Goal: Contribute content: Contribute content

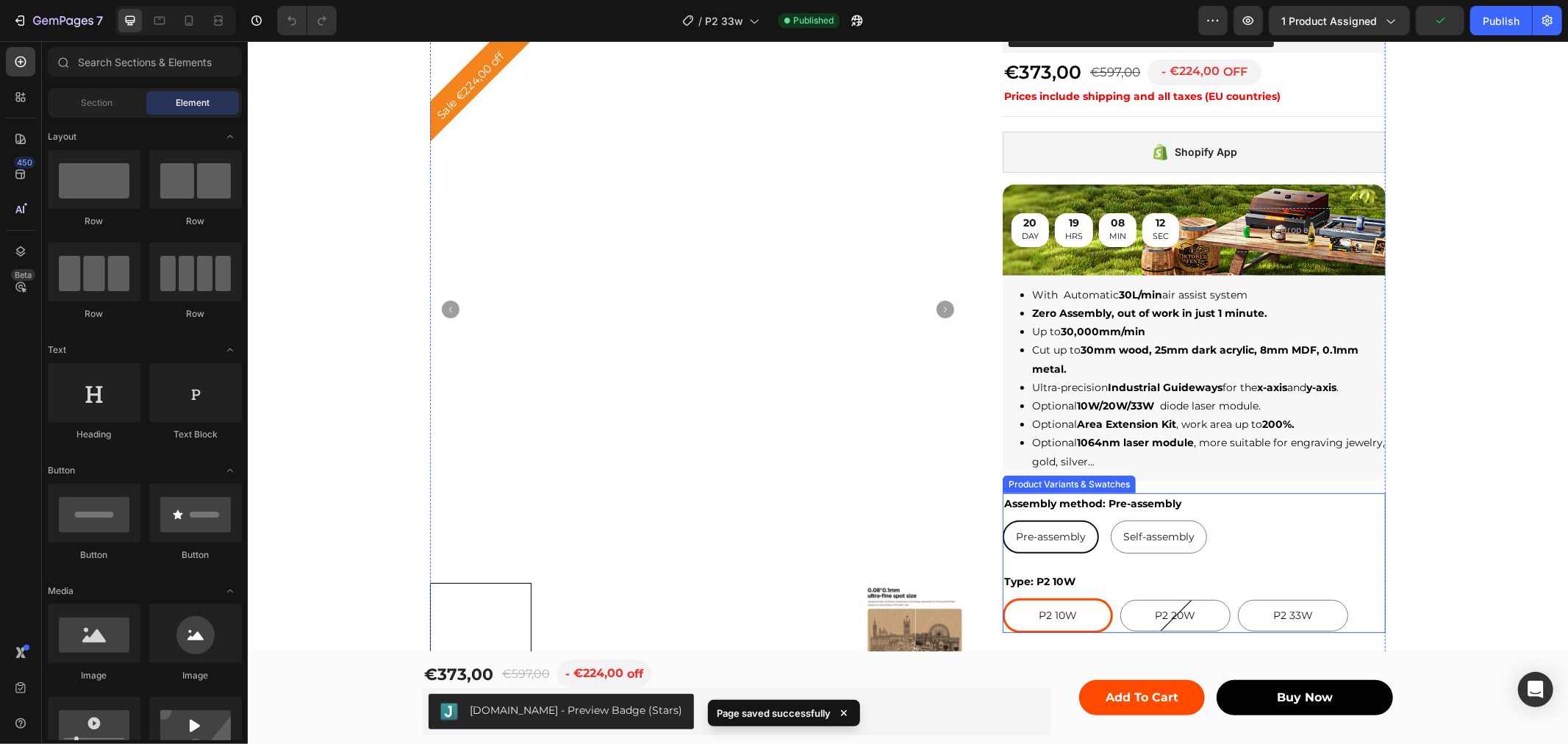
scroll to position [408, 0]
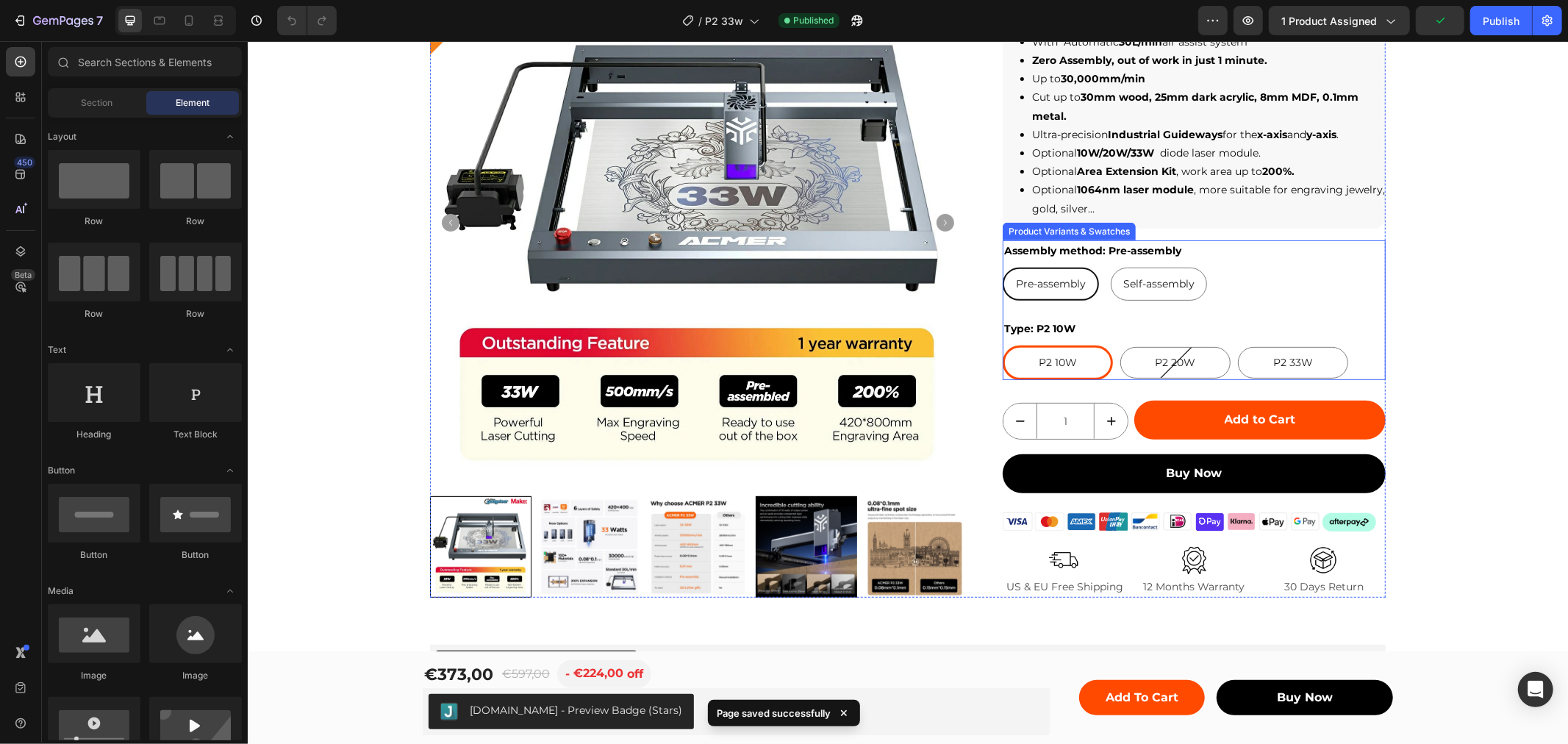
click at [1240, 268] on div "Pre-assembly Pre-assembly Pre-assembly Self-assembly Self-assembly Self-assembly" at bounding box center [1194, 283] width 383 height 33
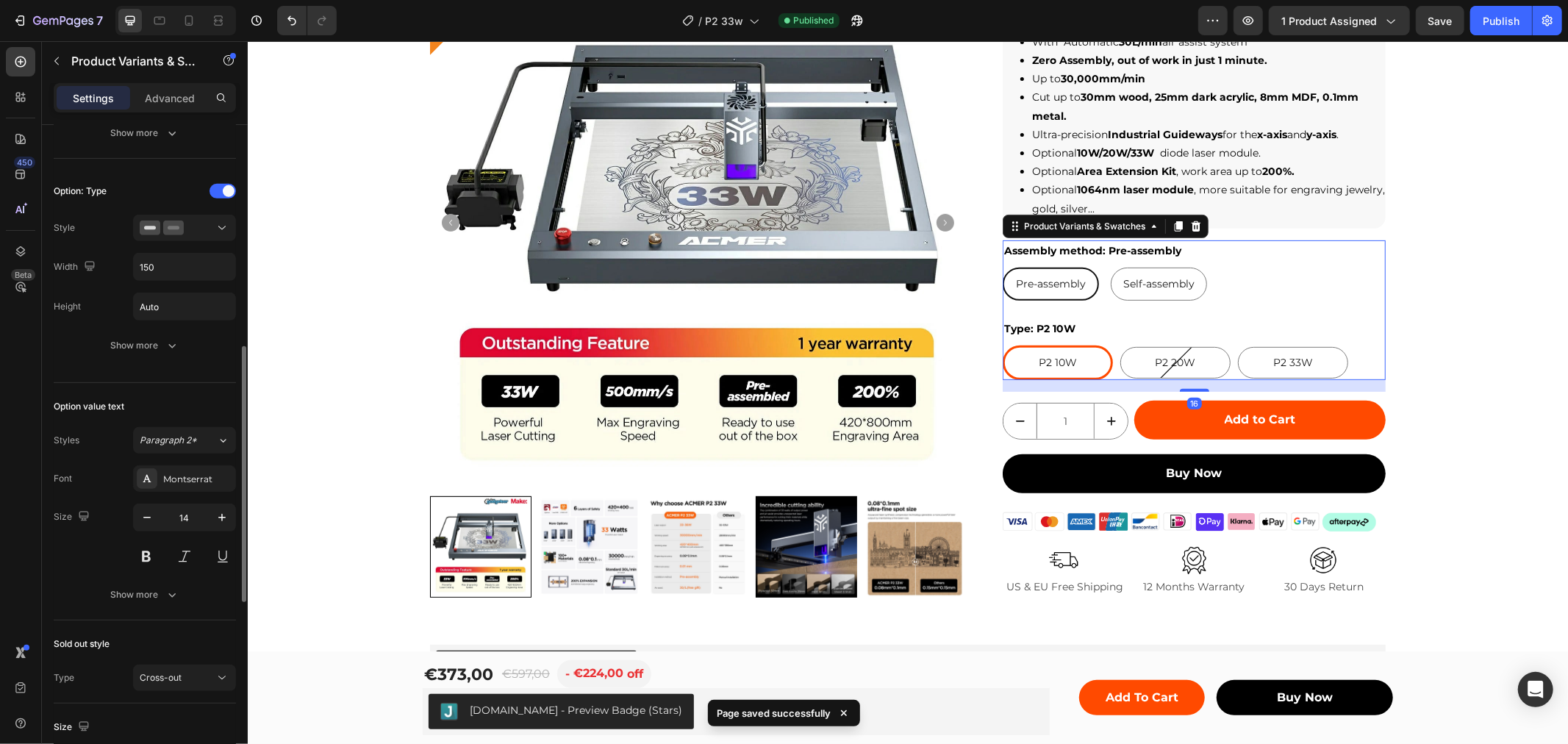
scroll to position [326, 0]
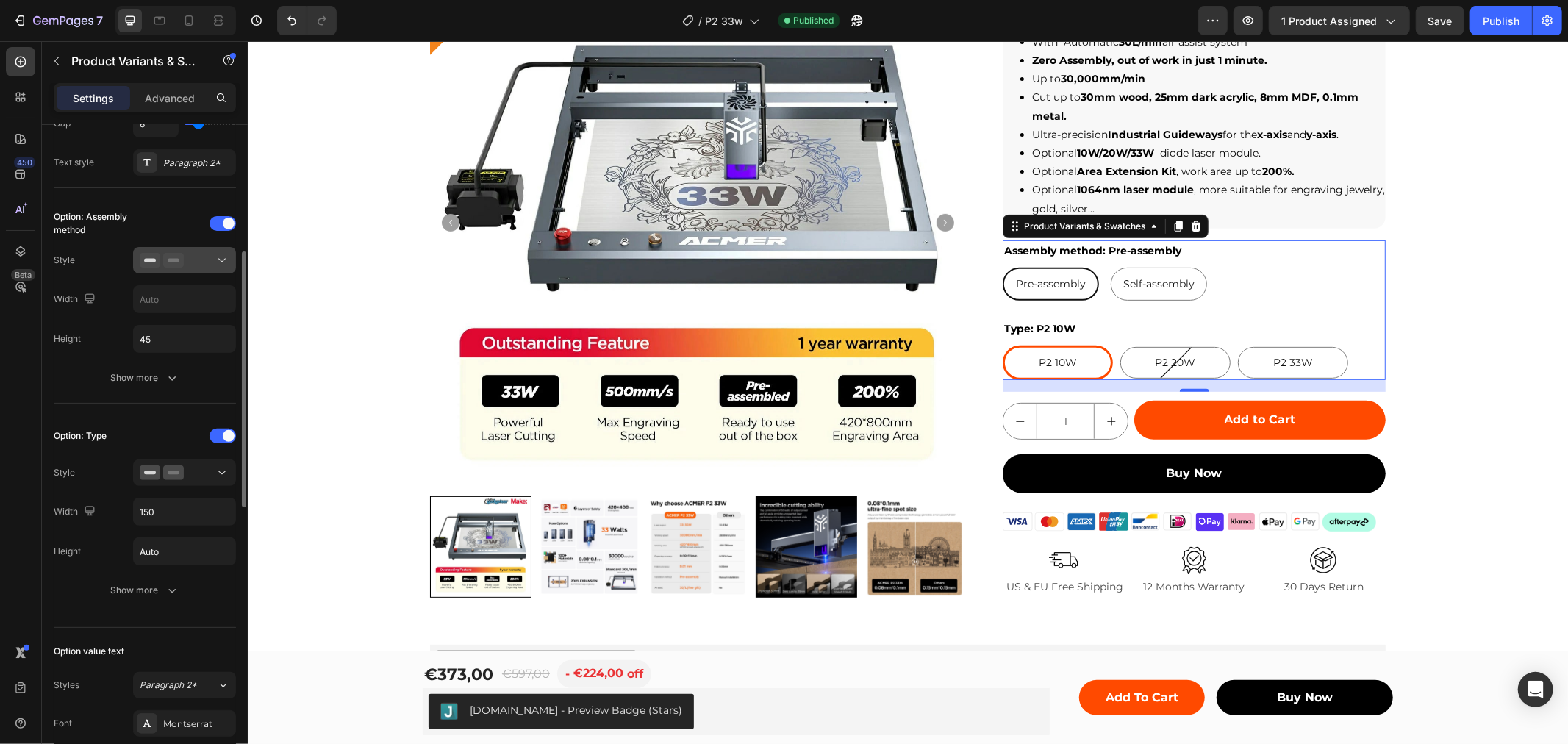
click at [218, 259] on icon at bounding box center [222, 260] width 7 height 3
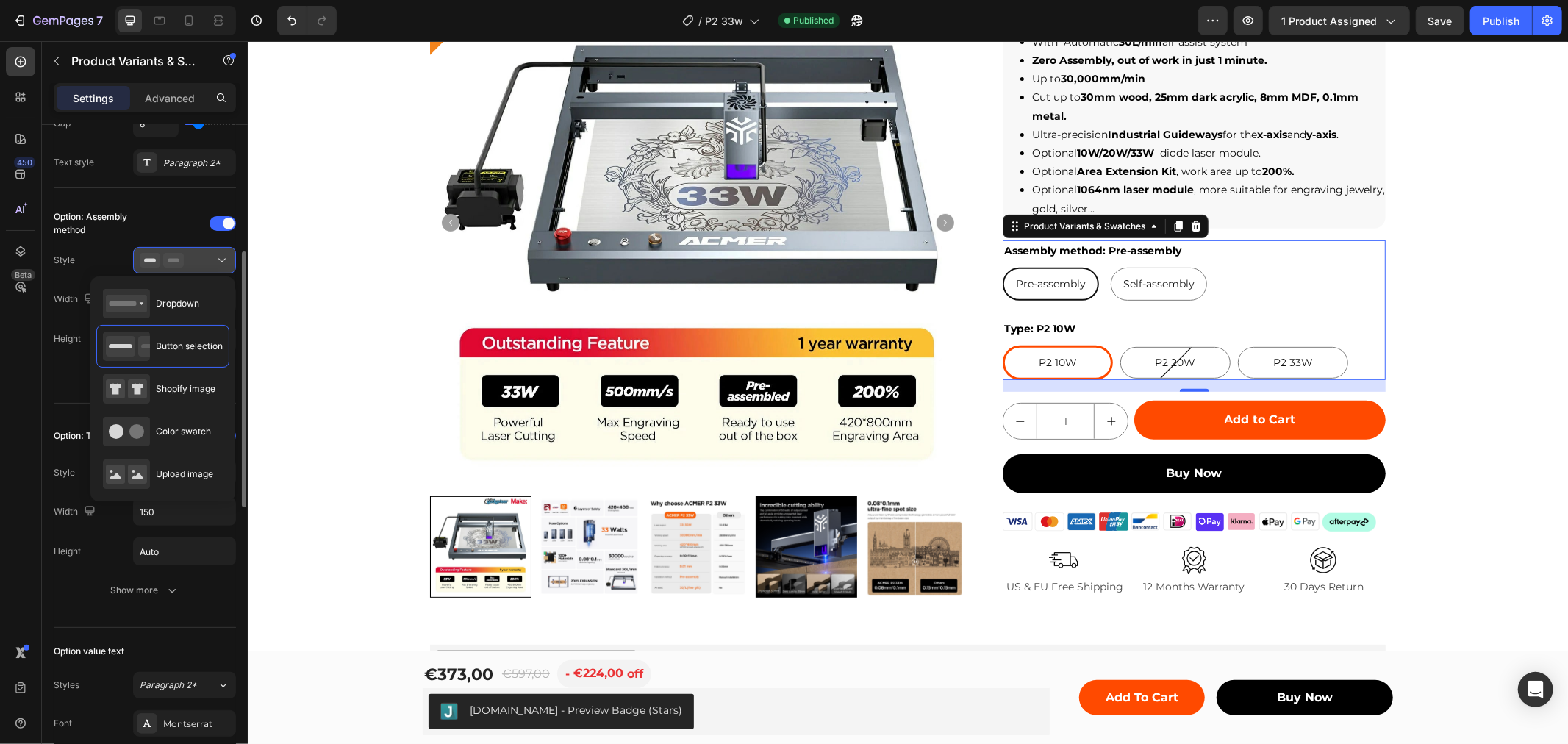
click at [210, 266] on div at bounding box center [184, 260] width 89 height 15
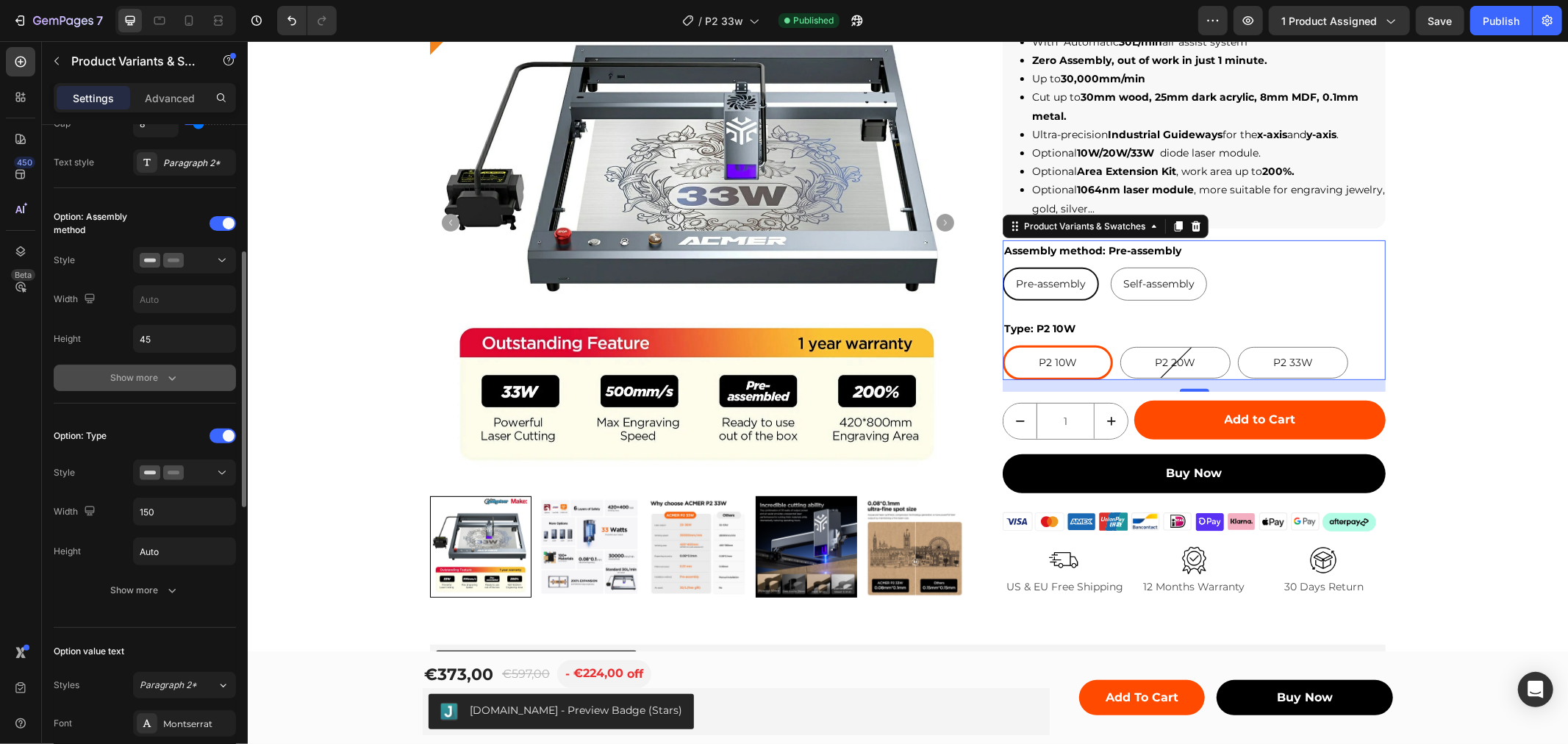
click at [149, 391] on button "Show more" at bounding box center [145, 378] width 182 height 26
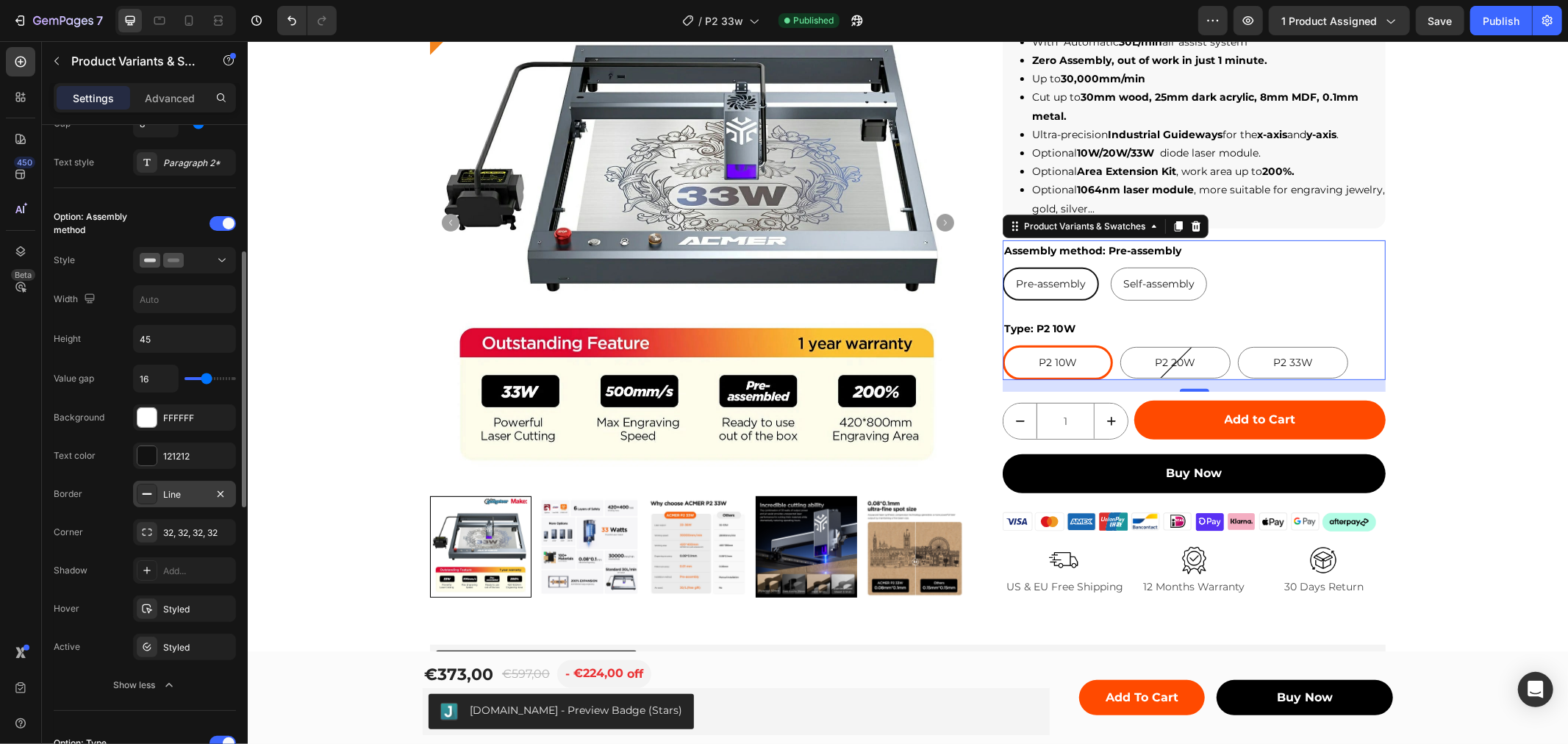
click at [184, 490] on div "Line" at bounding box center [184, 494] width 43 height 13
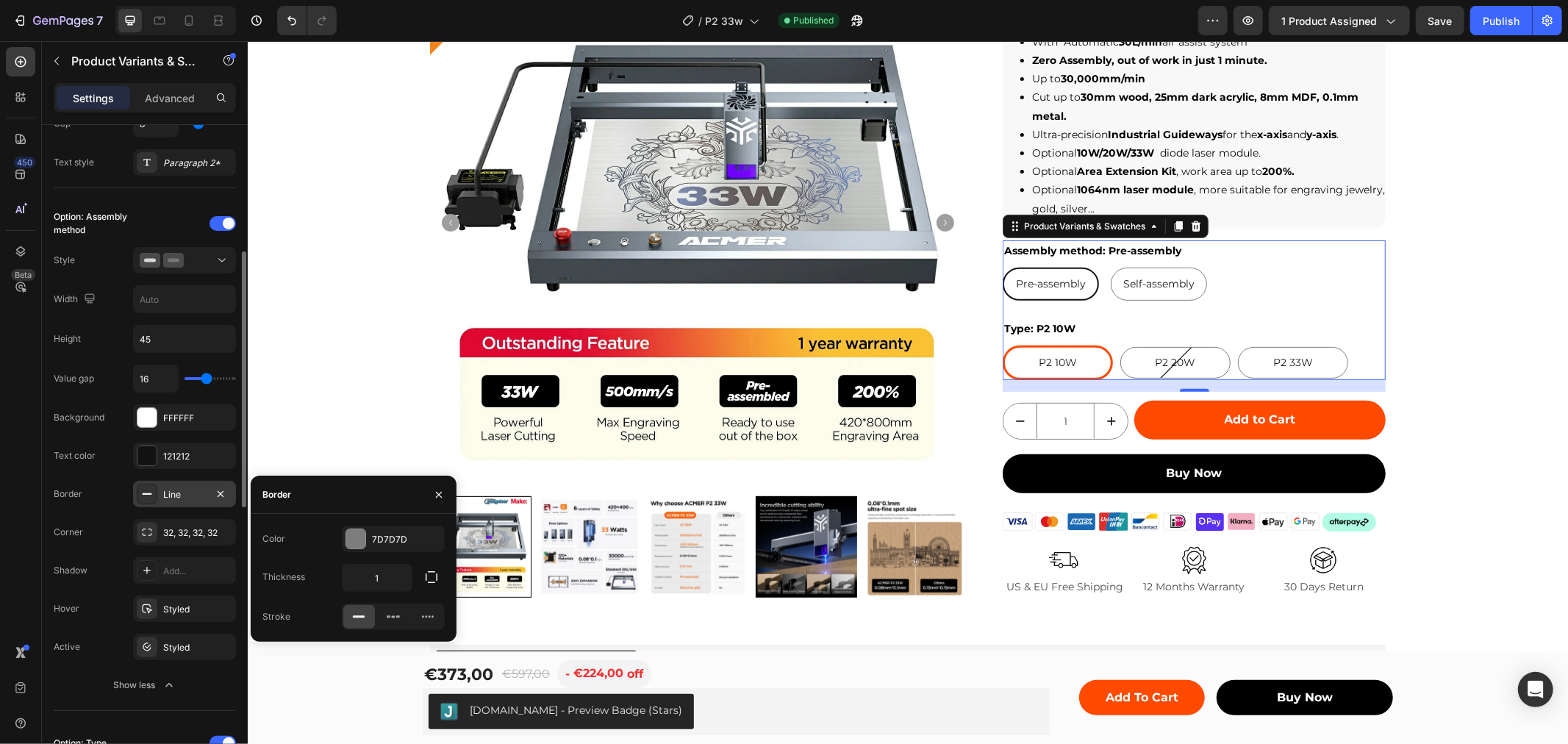
click at [177, 493] on div "Line" at bounding box center [184, 494] width 43 height 13
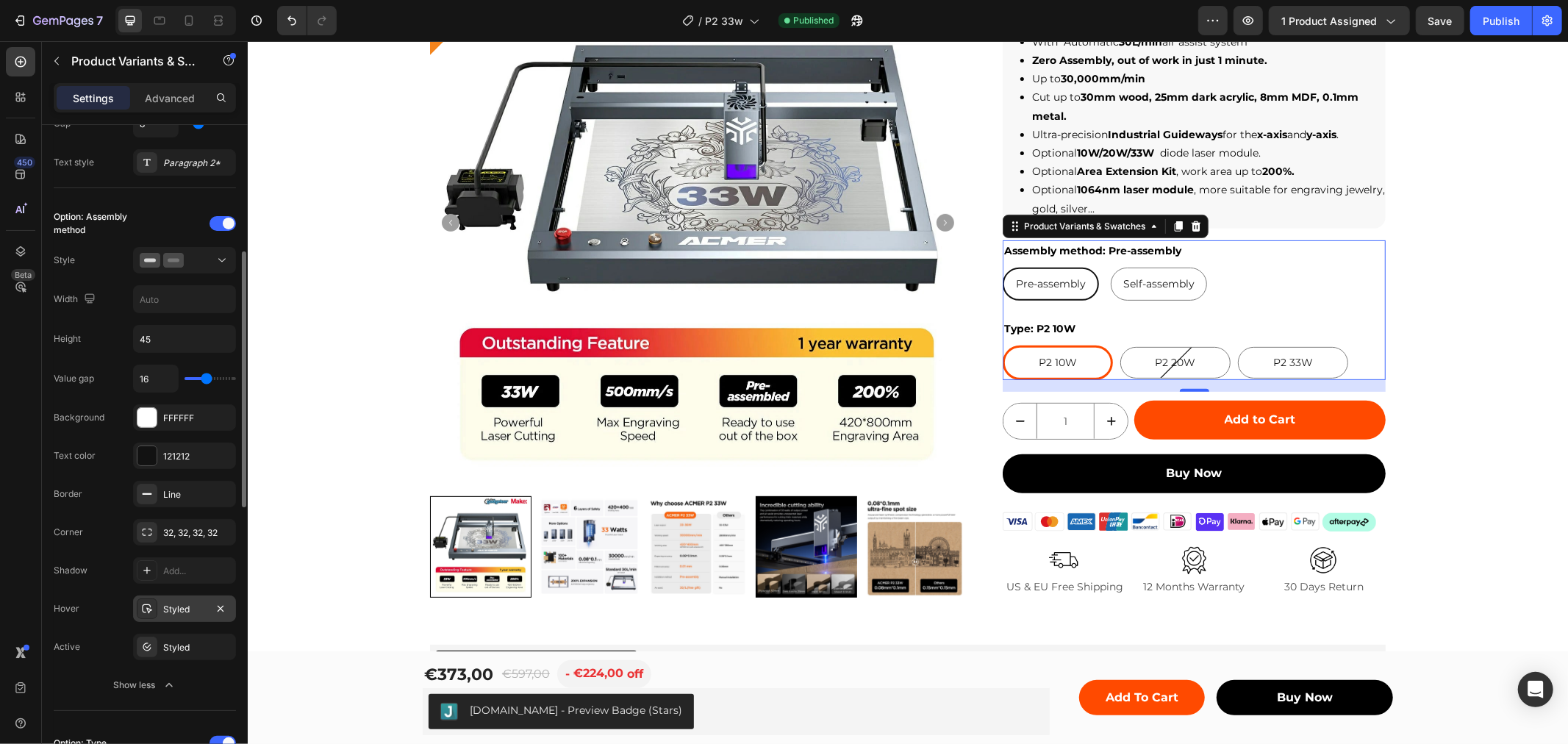
click at [159, 607] on div "Styled" at bounding box center [184, 609] width 103 height 26
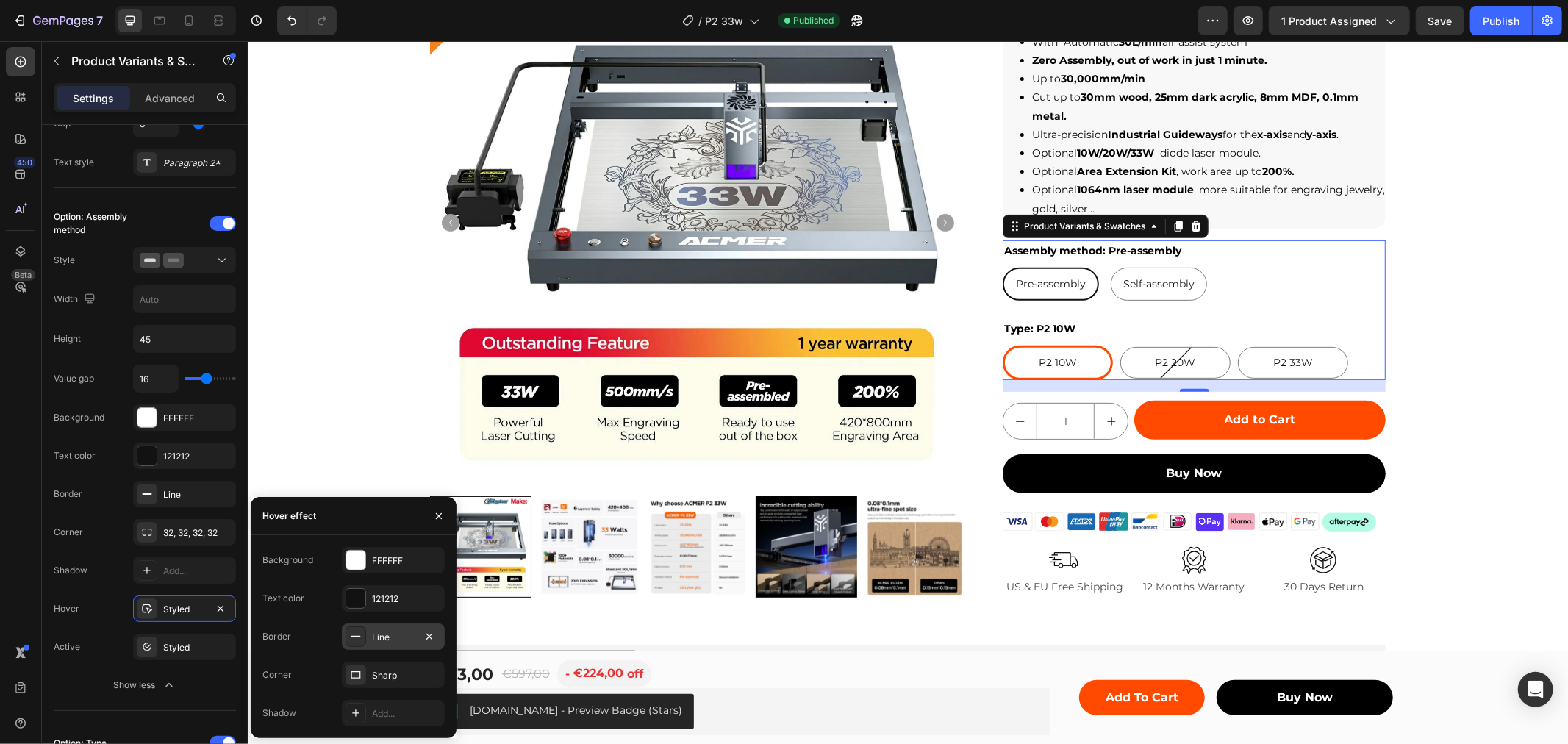
click at [380, 632] on div "Line" at bounding box center [393, 636] width 43 height 13
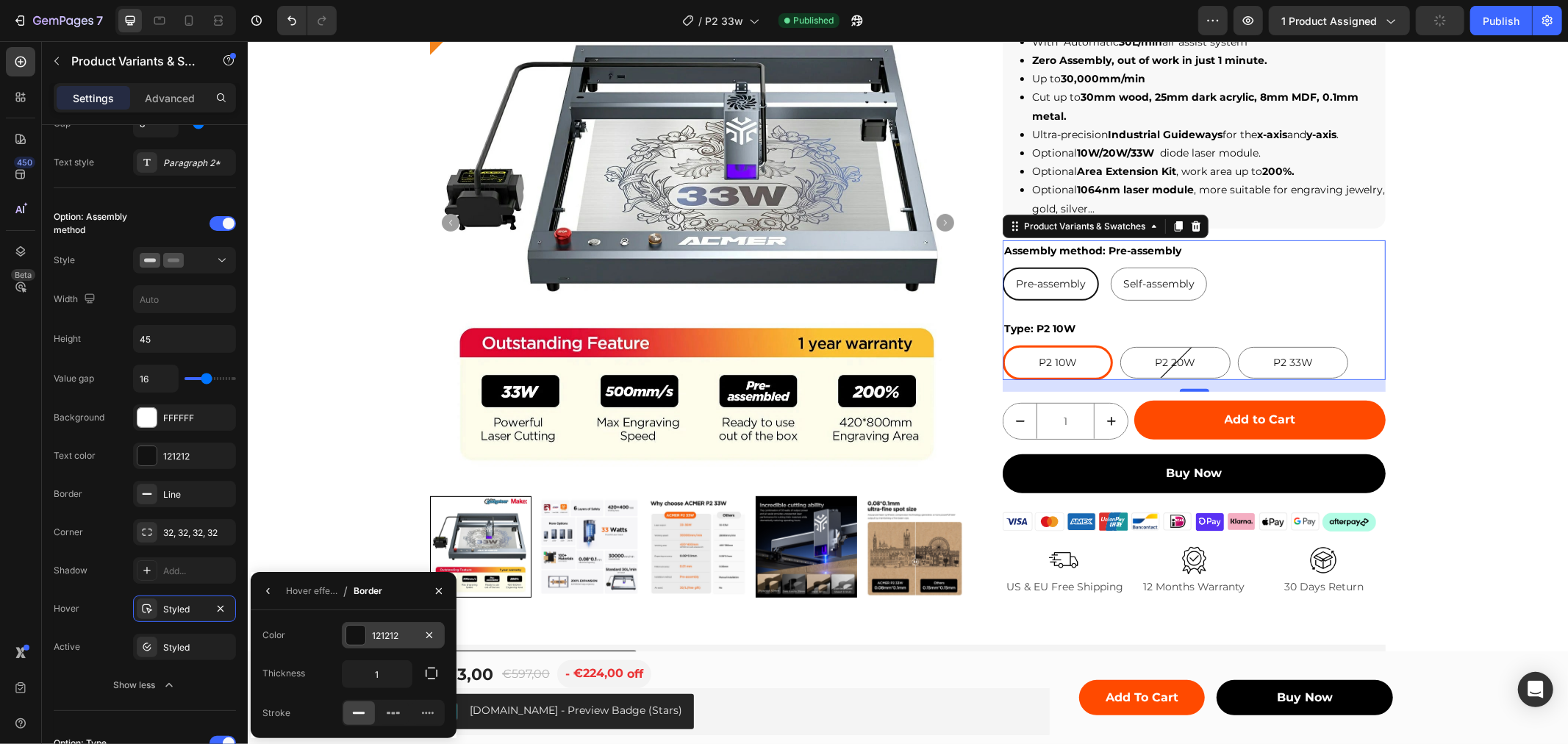
click at [380, 634] on div "121212" at bounding box center [393, 635] width 43 height 13
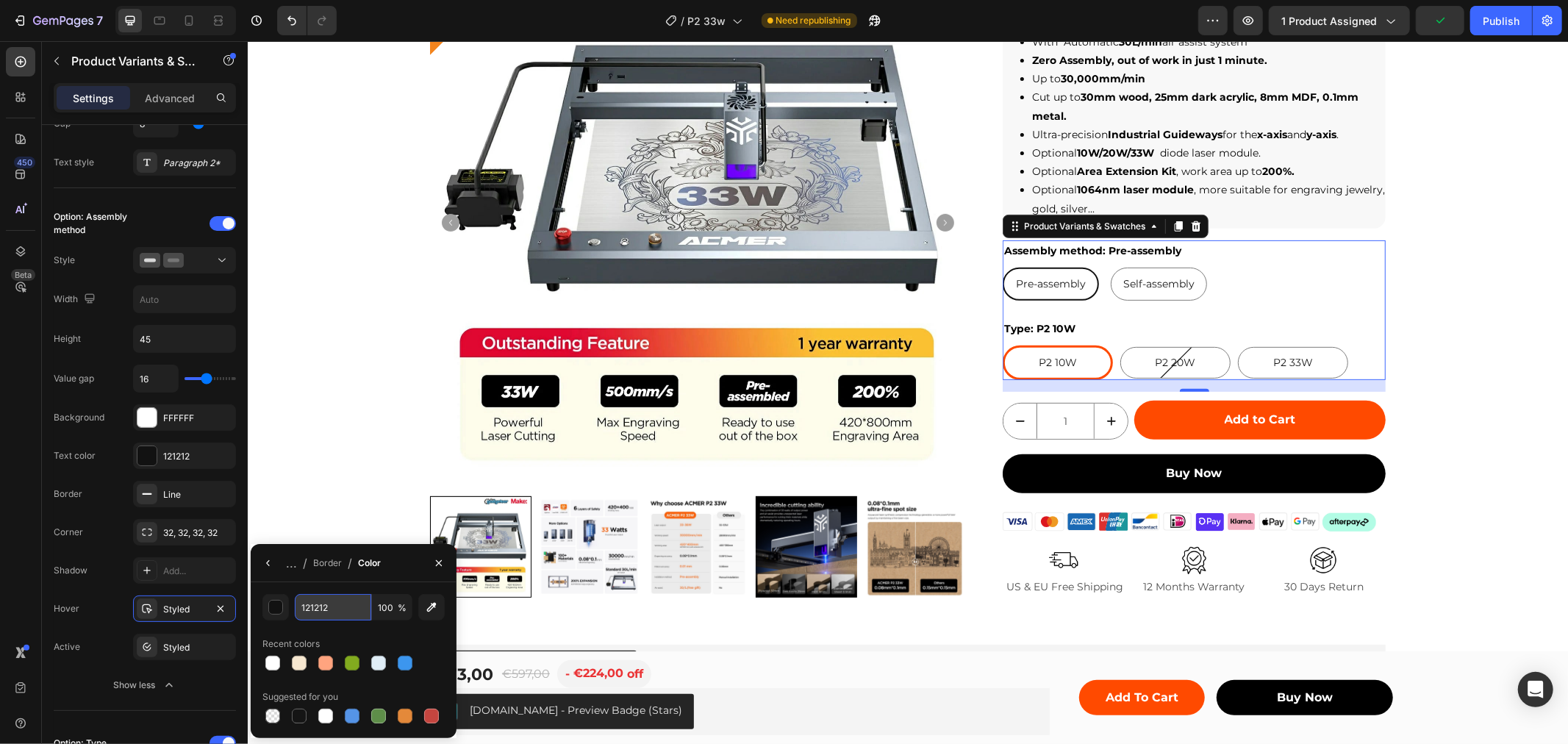
click at [316, 612] on input "121212" at bounding box center [333, 607] width 76 height 26
type input "ff4a00"
click at [262, 553] on button "button" at bounding box center [268, 563] width 23 height 23
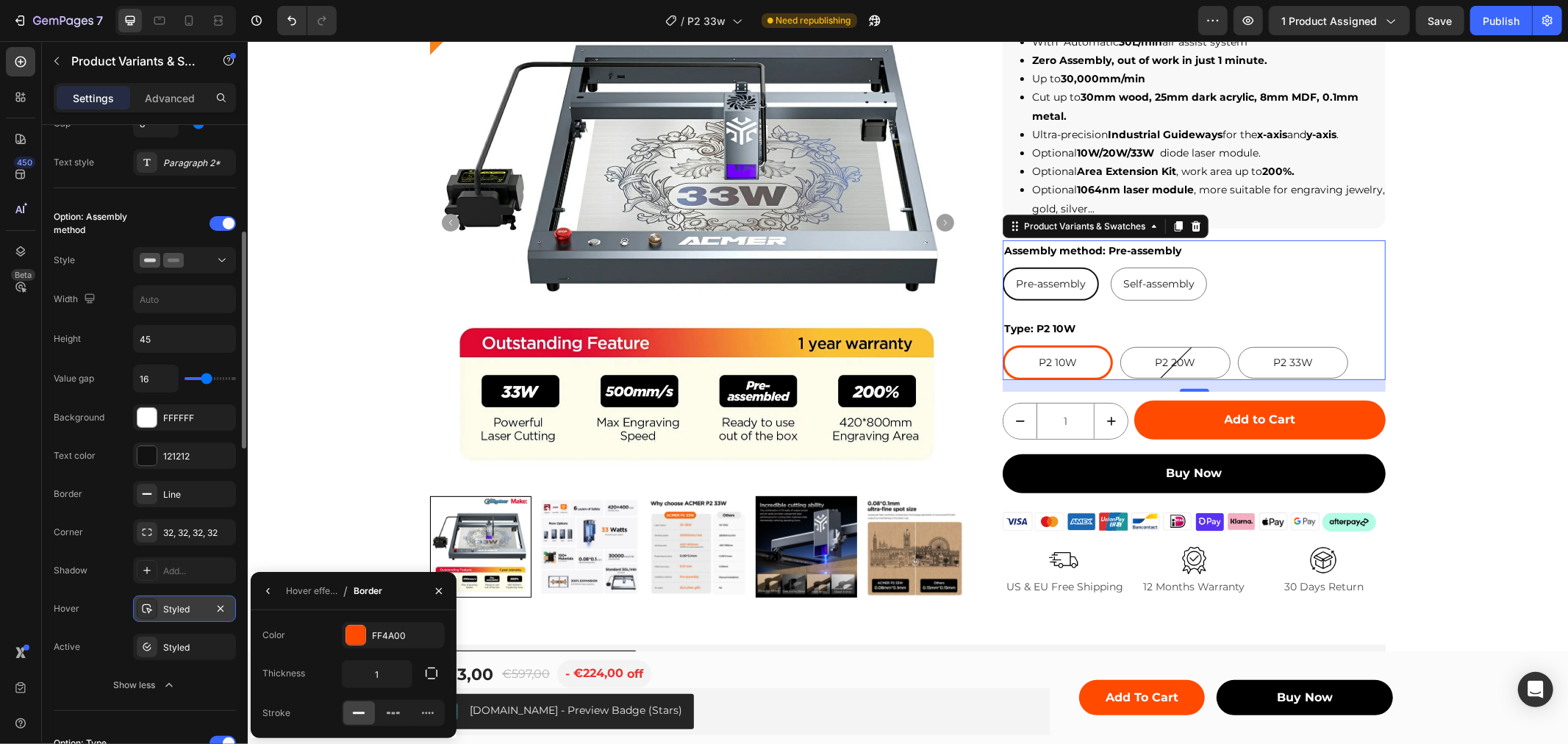
click at [175, 615] on div "Styled" at bounding box center [184, 609] width 43 height 13
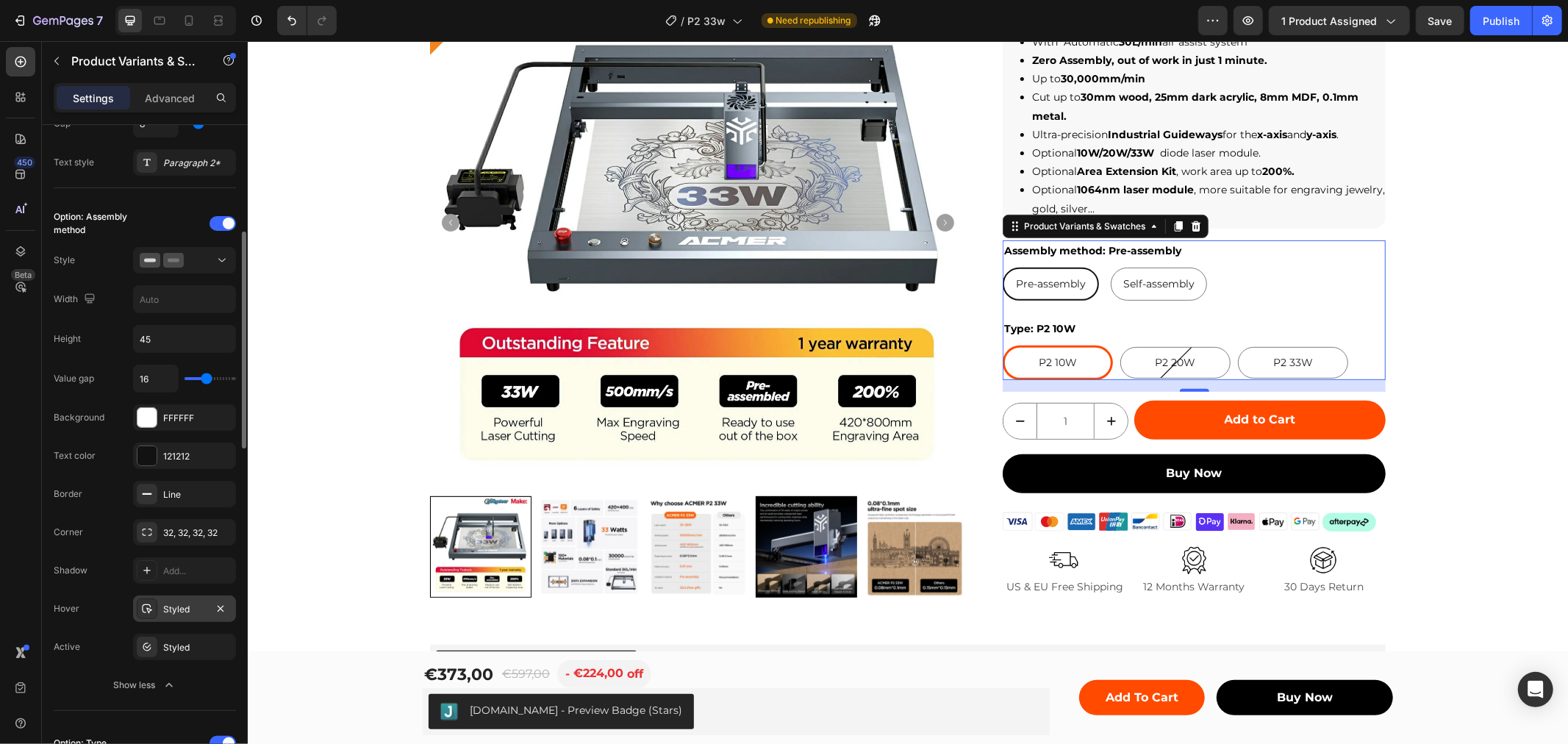
click at [178, 614] on div "Styled" at bounding box center [184, 609] width 43 height 13
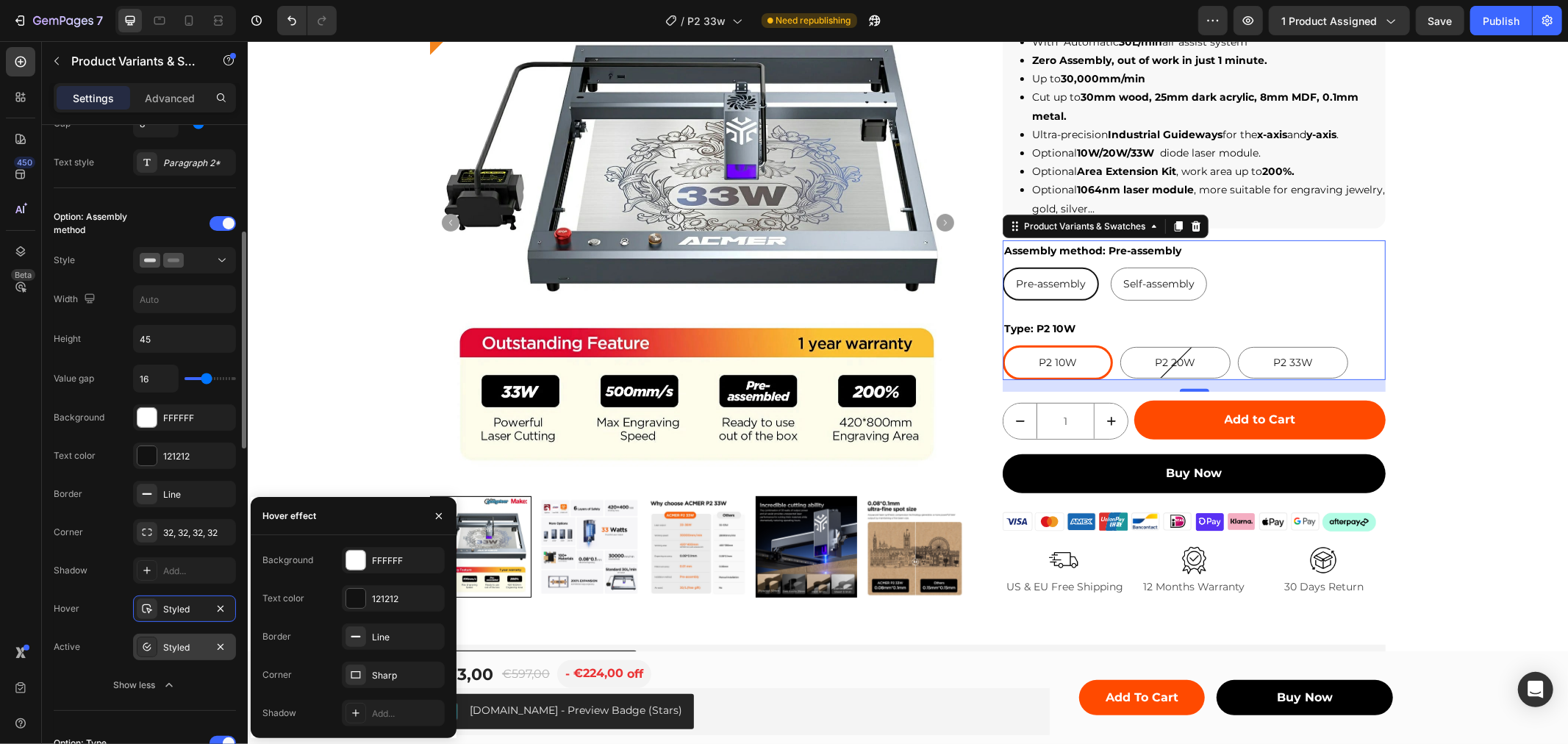
click at [155, 634] on div "Styled" at bounding box center [184, 647] width 103 height 26
click at [398, 642] on div "Line" at bounding box center [393, 636] width 43 height 13
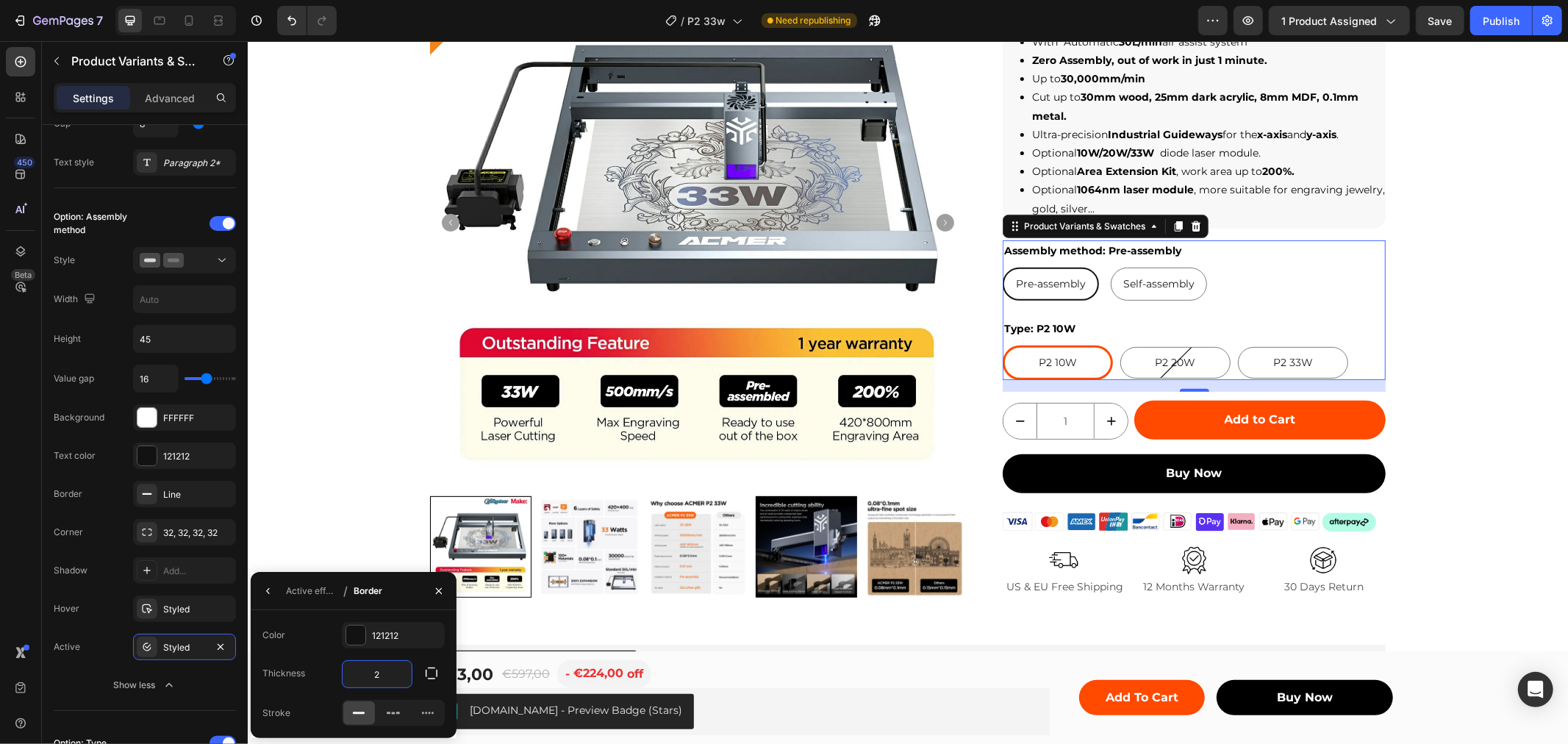
click at [386, 675] on input "2" at bounding box center [377, 674] width 69 height 26
type input "3"
click at [386, 642] on div "121212" at bounding box center [394, 635] width 103 height 26
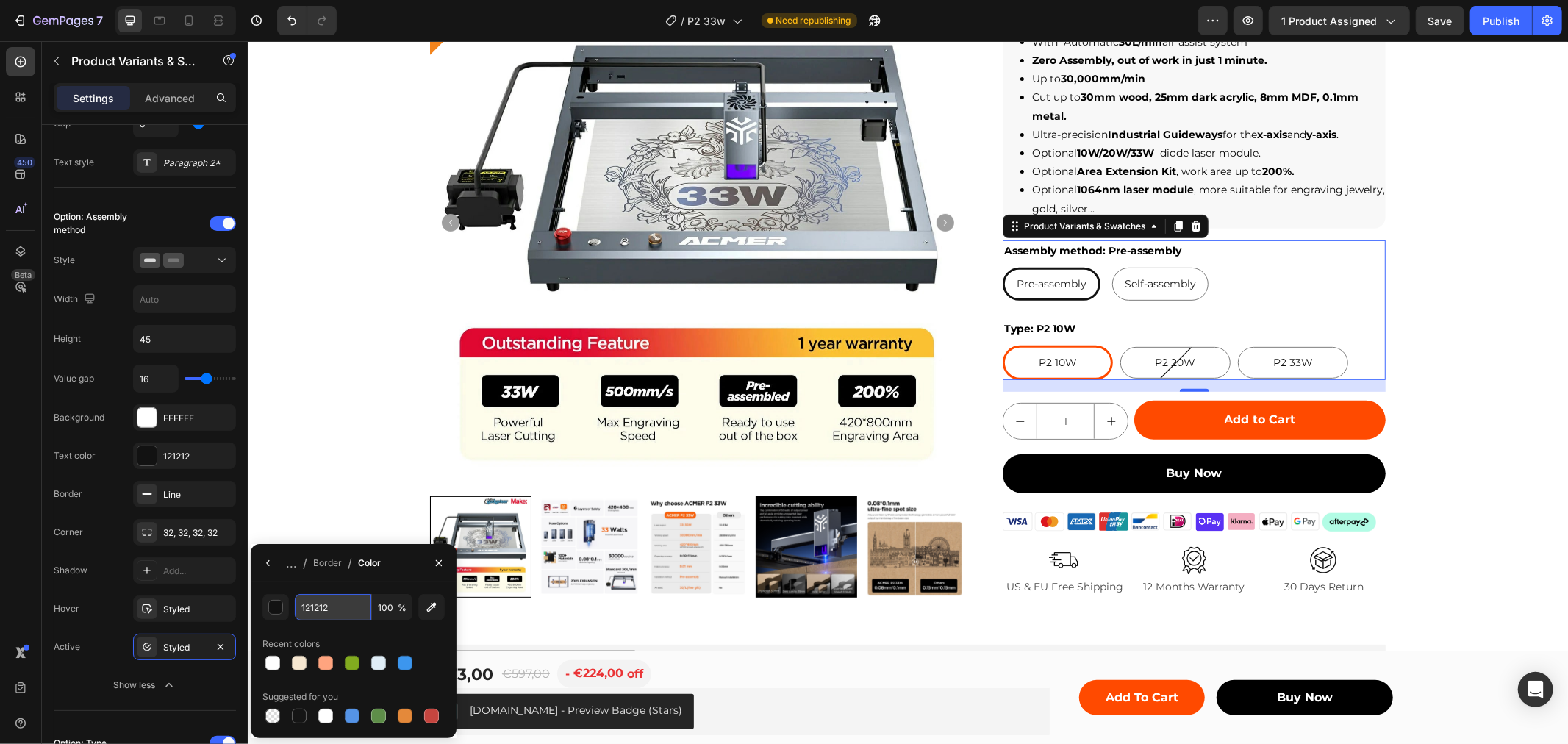
click at [0, 0] on input "121212" at bounding box center [0, 0] width 0 height 0
type input "ff4a00"
click at [268, 569] on button "button" at bounding box center [268, 563] width 23 height 23
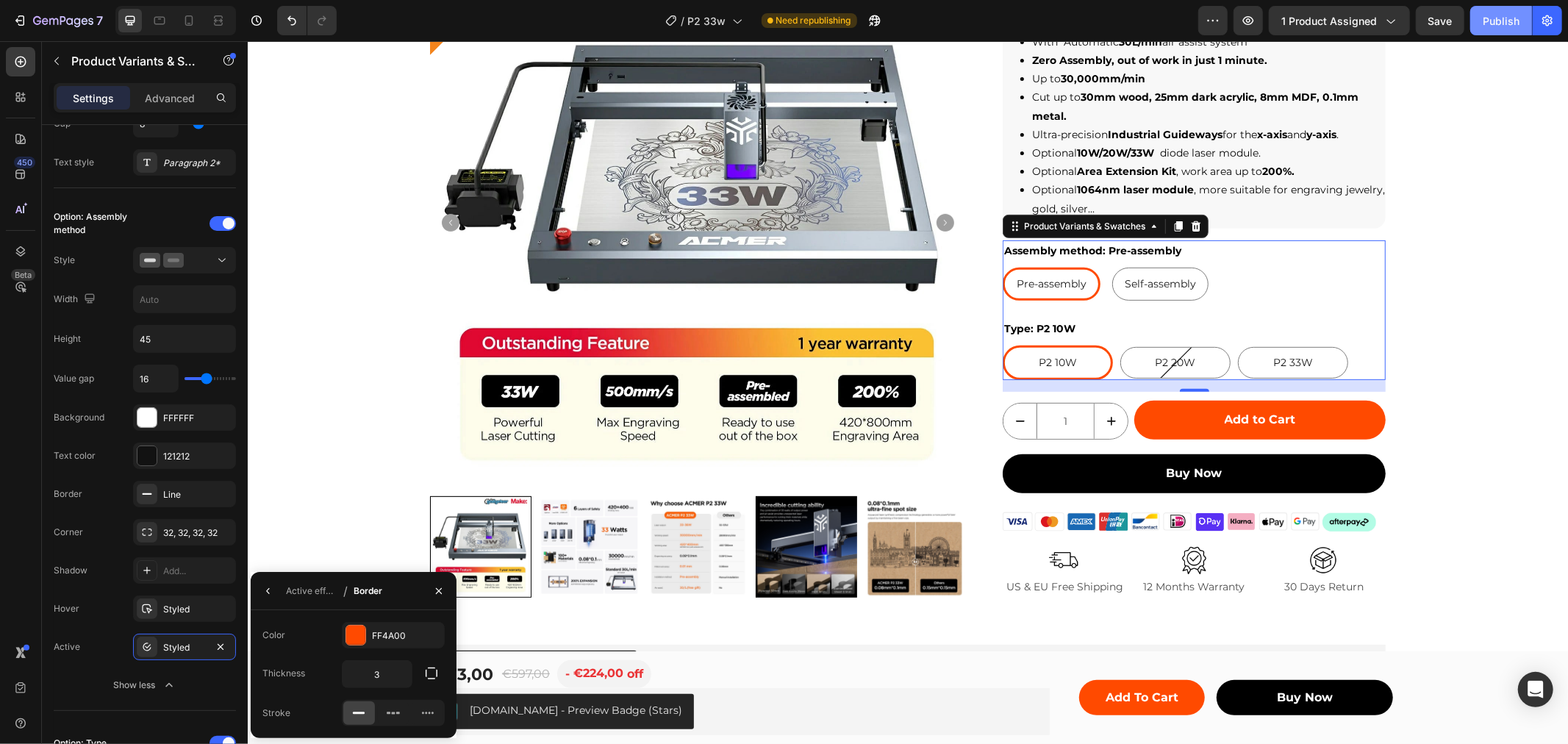
click at [1494, 9] on button "Publish" at bounding box center [1501, 21] width 62 height 30
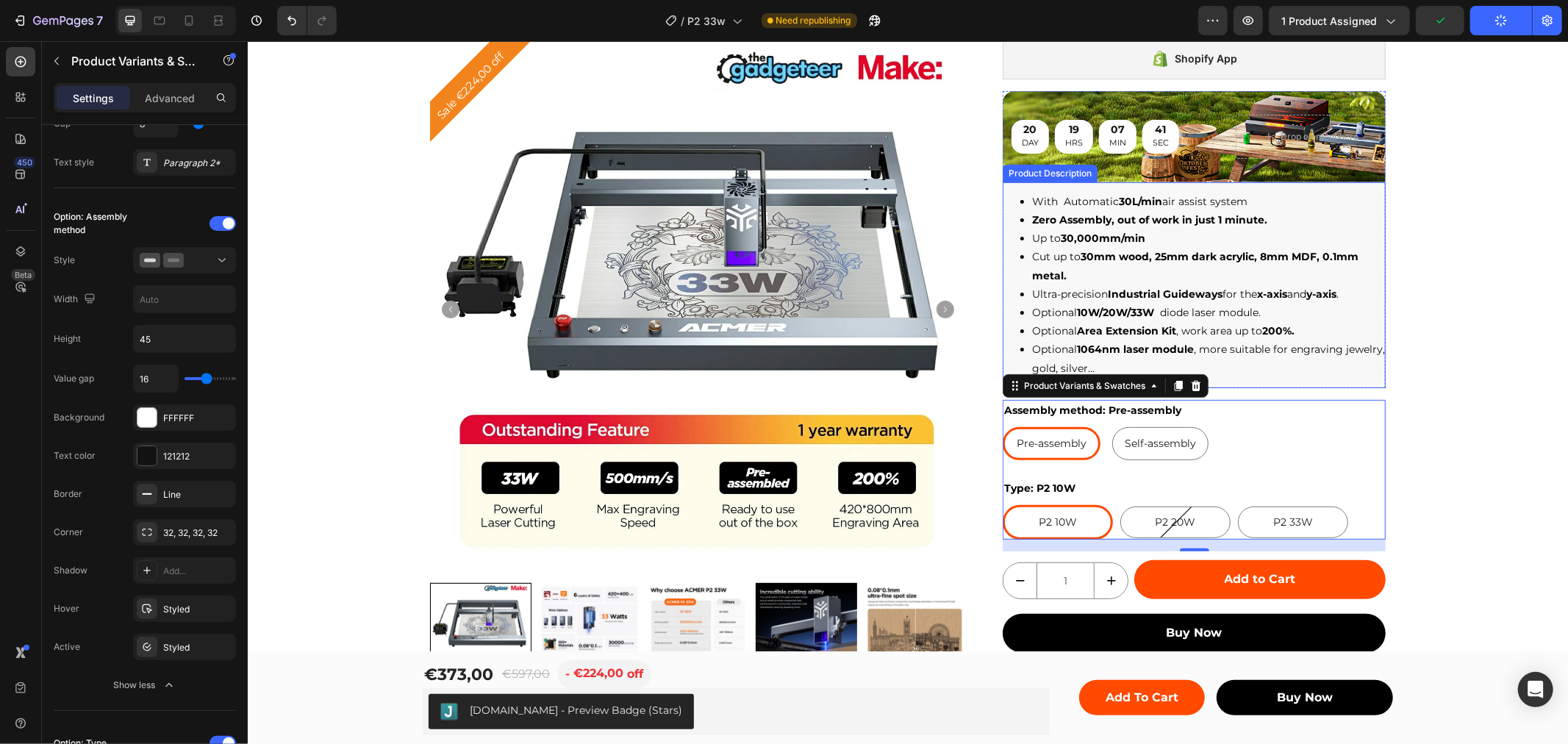
scroll to position [163, 0]
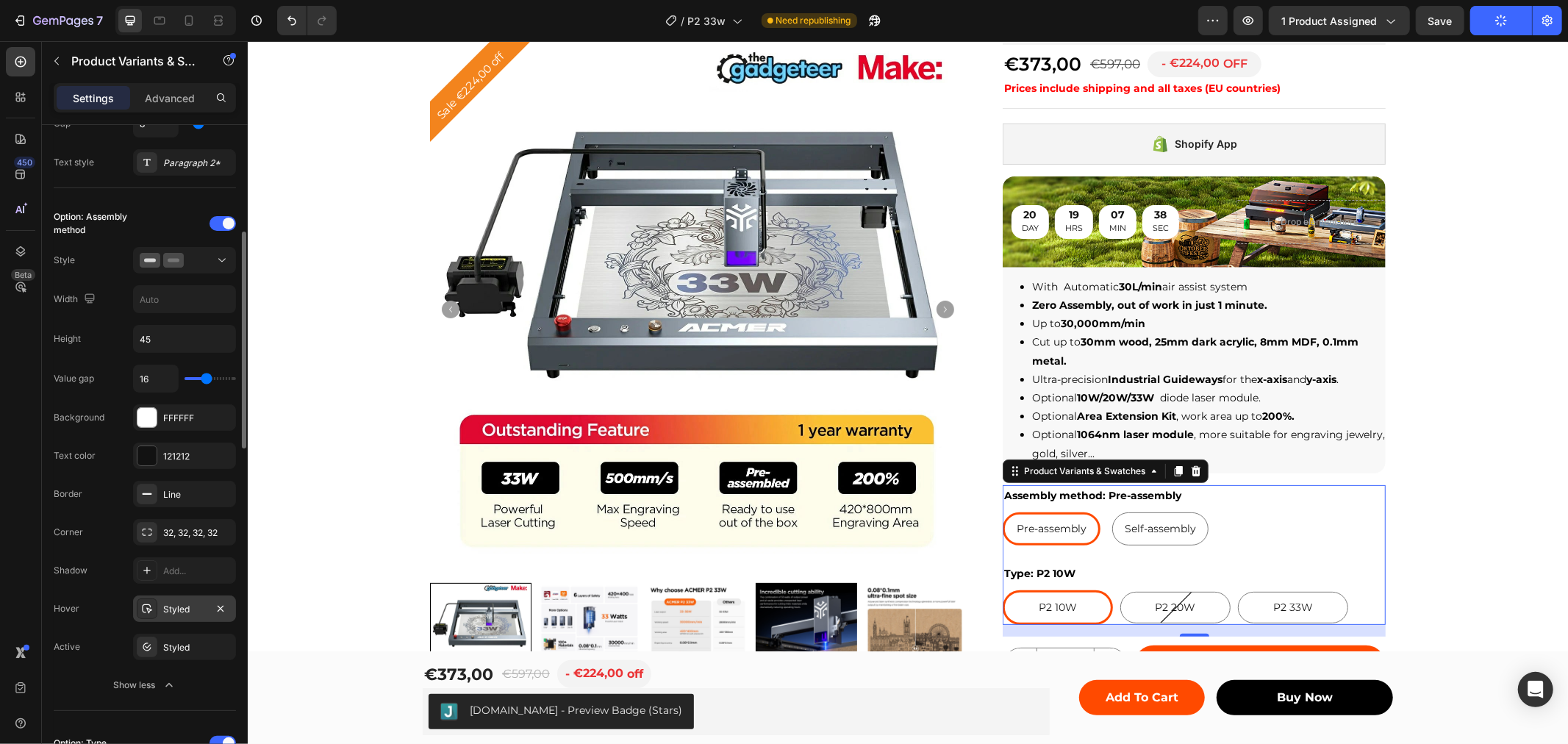
click at [180, 605] on div "Styled" at bounding box center [184, 609] width 43 height 13
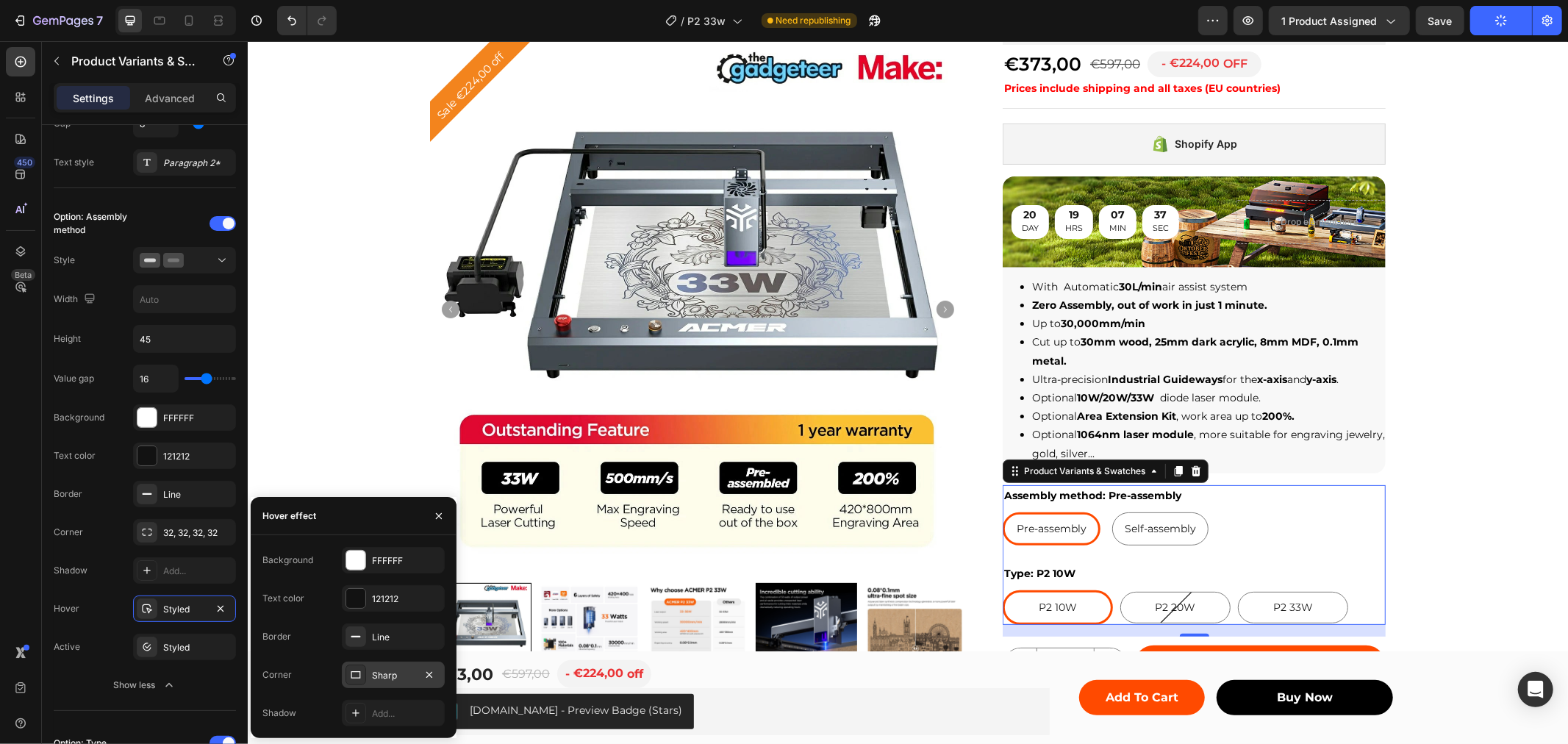
click at [380, 667] on div "Sharp" at bounding box center [394, 675] width 103 height 26
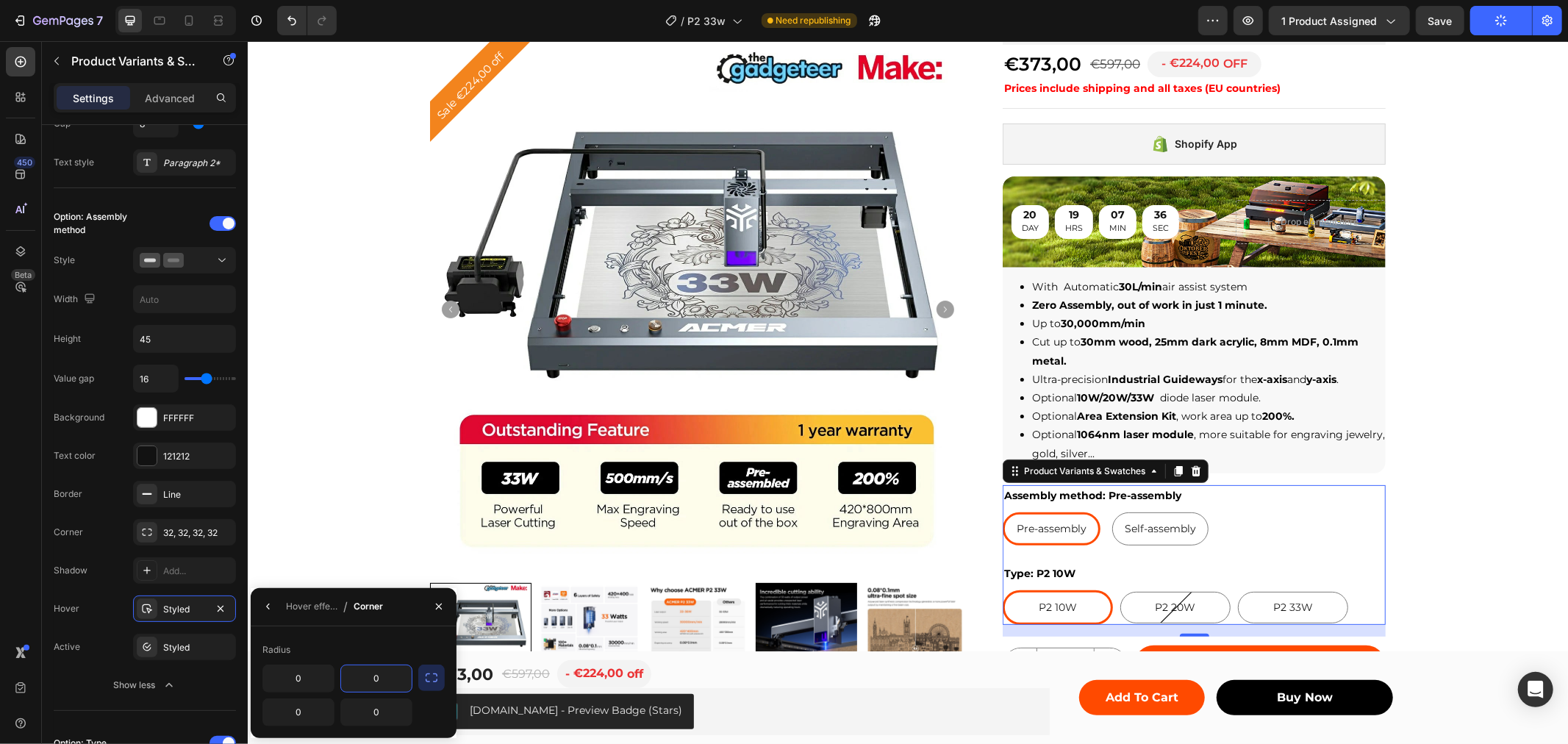
click at [380, 680] on input "0" at bounding box center [376, 678] width 70 height 26
drag, startPoint x: 434, startPoint y: 677, endPoint x: 372, endPoint y: 677, distance: 62.0
click at [434, 677] on icon "button" at bounding box center [431, 677] width 15 height 15
click at [352, 679] on input "0" at bounding box center [337, 681] width 149 height 26
type input "32"
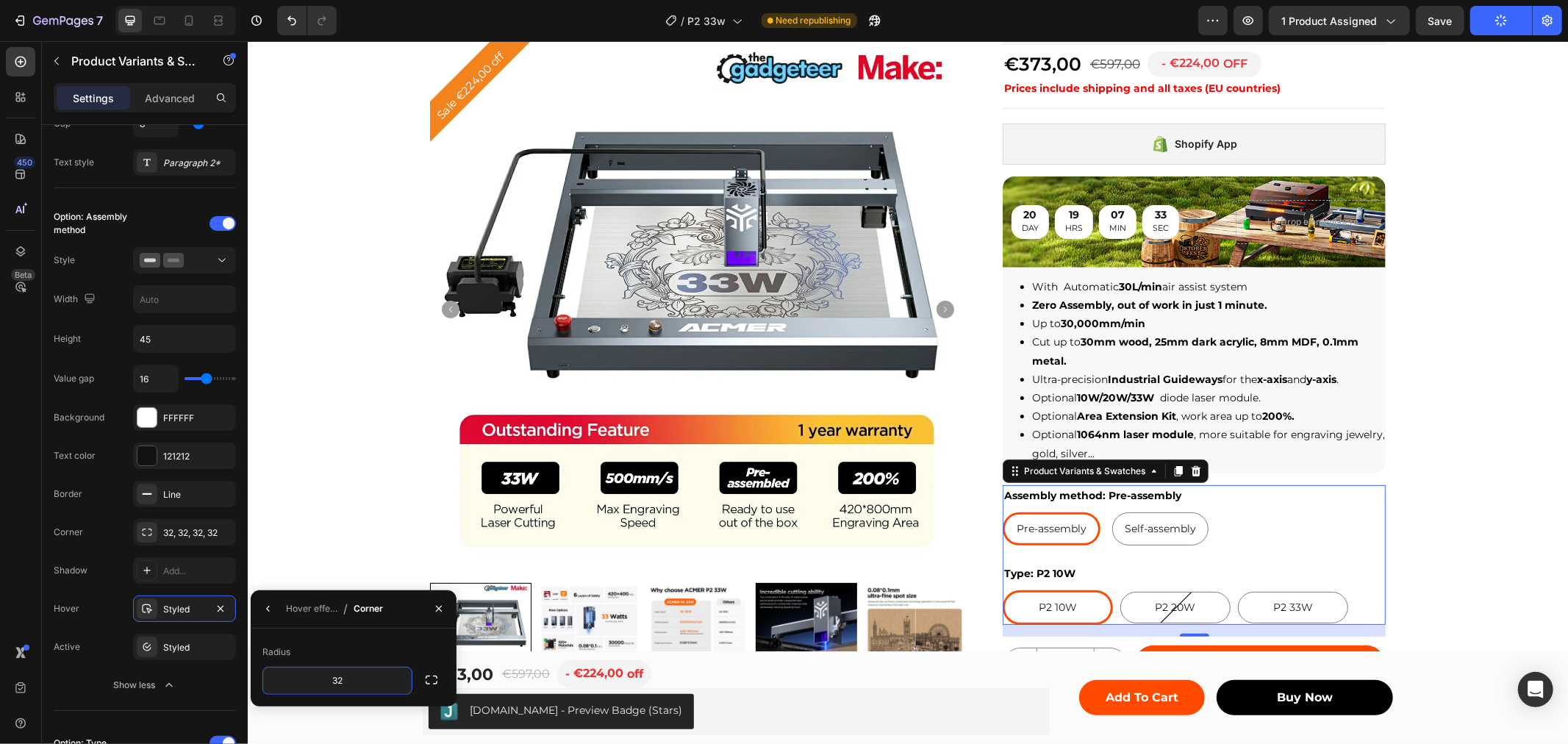
click at [302, 640] on div "Radius" at bounding box center [354, 651] width 182 height 23
click at [270, 616] on button "button" at bounding box center [268, 608] width 23 height 23
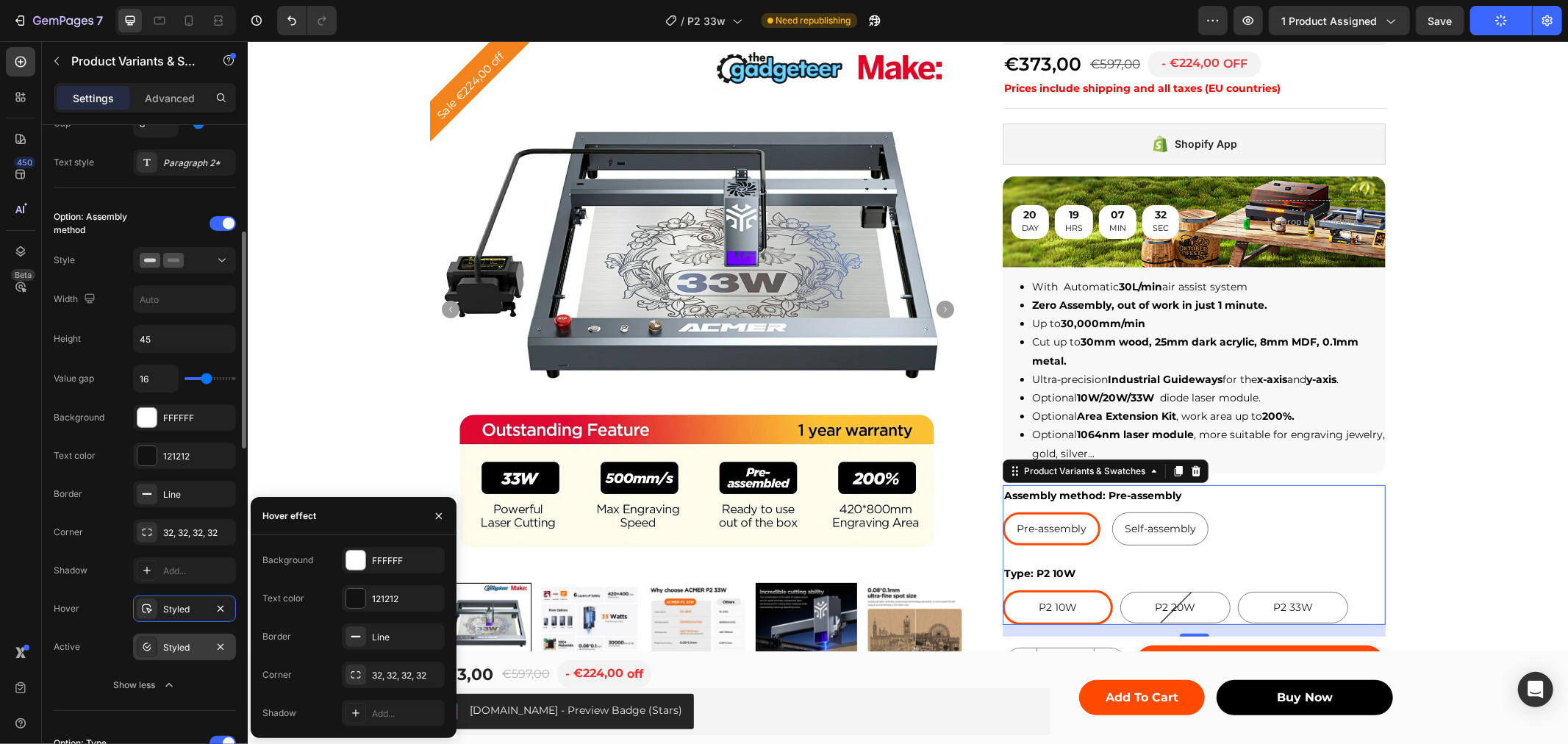
click at [199, 652] on div "Styled" at bounding box center [184, 647] width 43 height 13
click at [1458, 8] on button "Save" at bounding box center [1440, 21] width 49 height 30
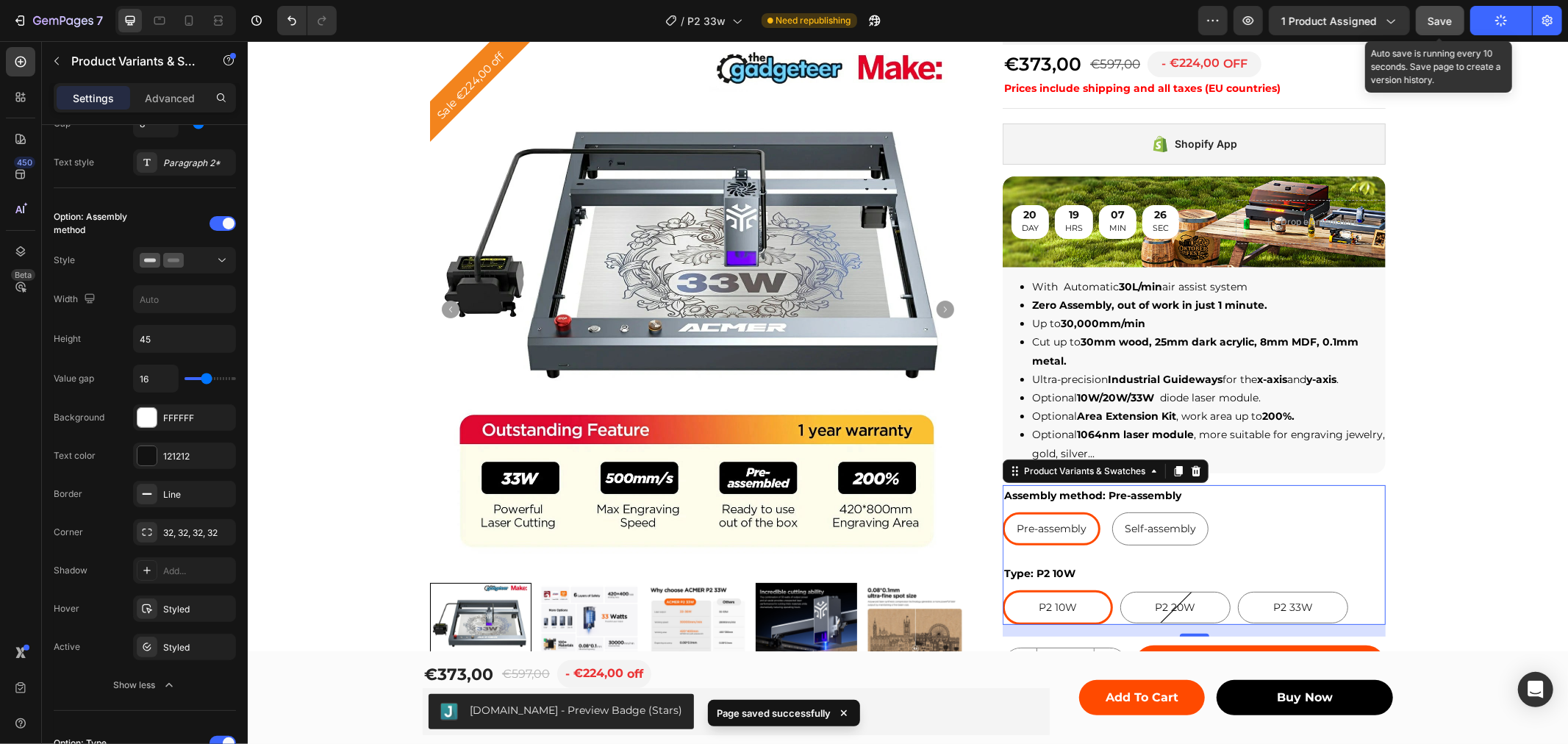
click at [1439, 23] on span "Save" at bounding box center [1441, 21] width 24 height 12
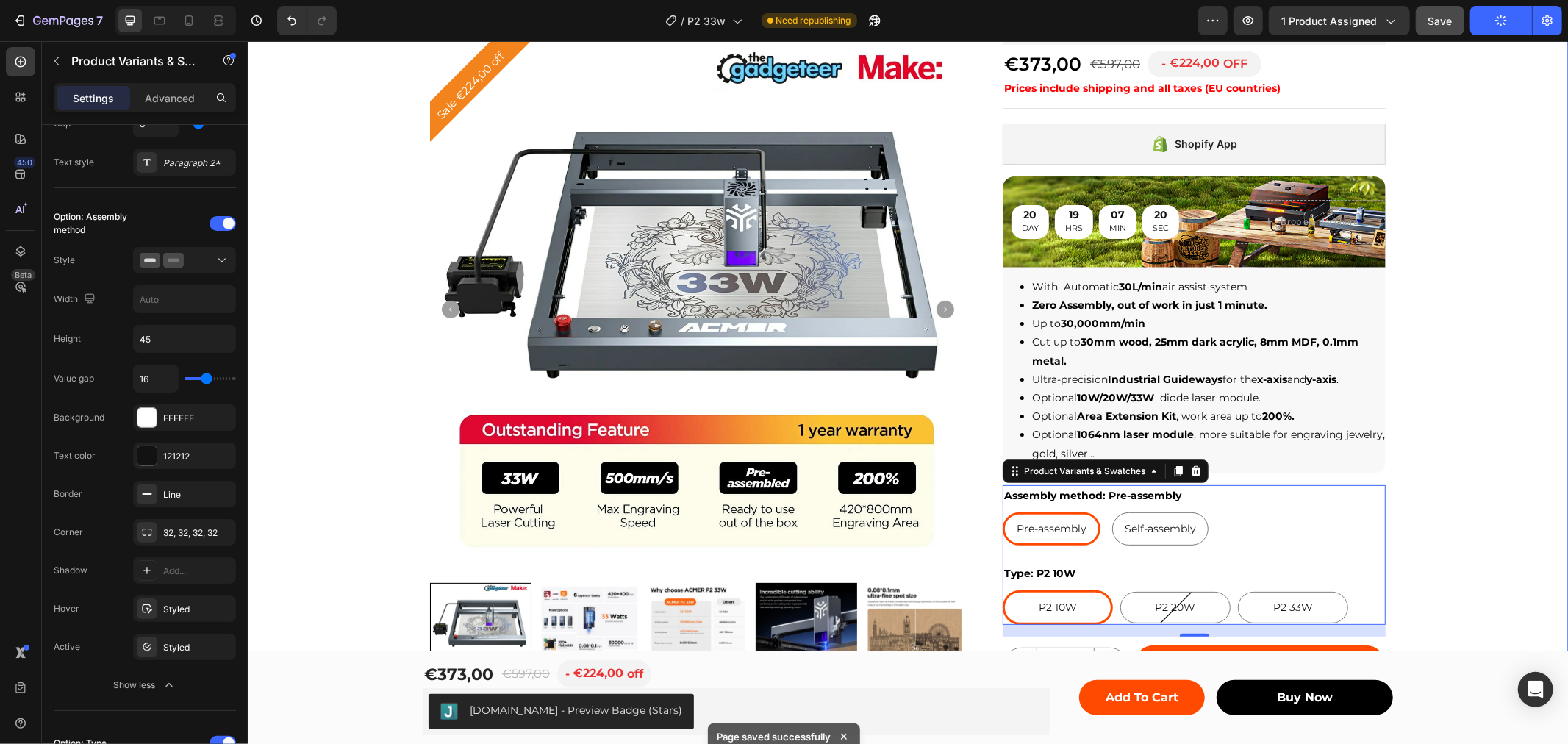
click at [1443, 24] on span "Save" at bounding box center [1441, 21] width 24 height 12
click at [1499, 339] on div "Sale €224,00 off Product Badge Product Images Row ACMER P2 Laser Engraver Cutti…" at bounding box center [907, 385] width 1320 height 911
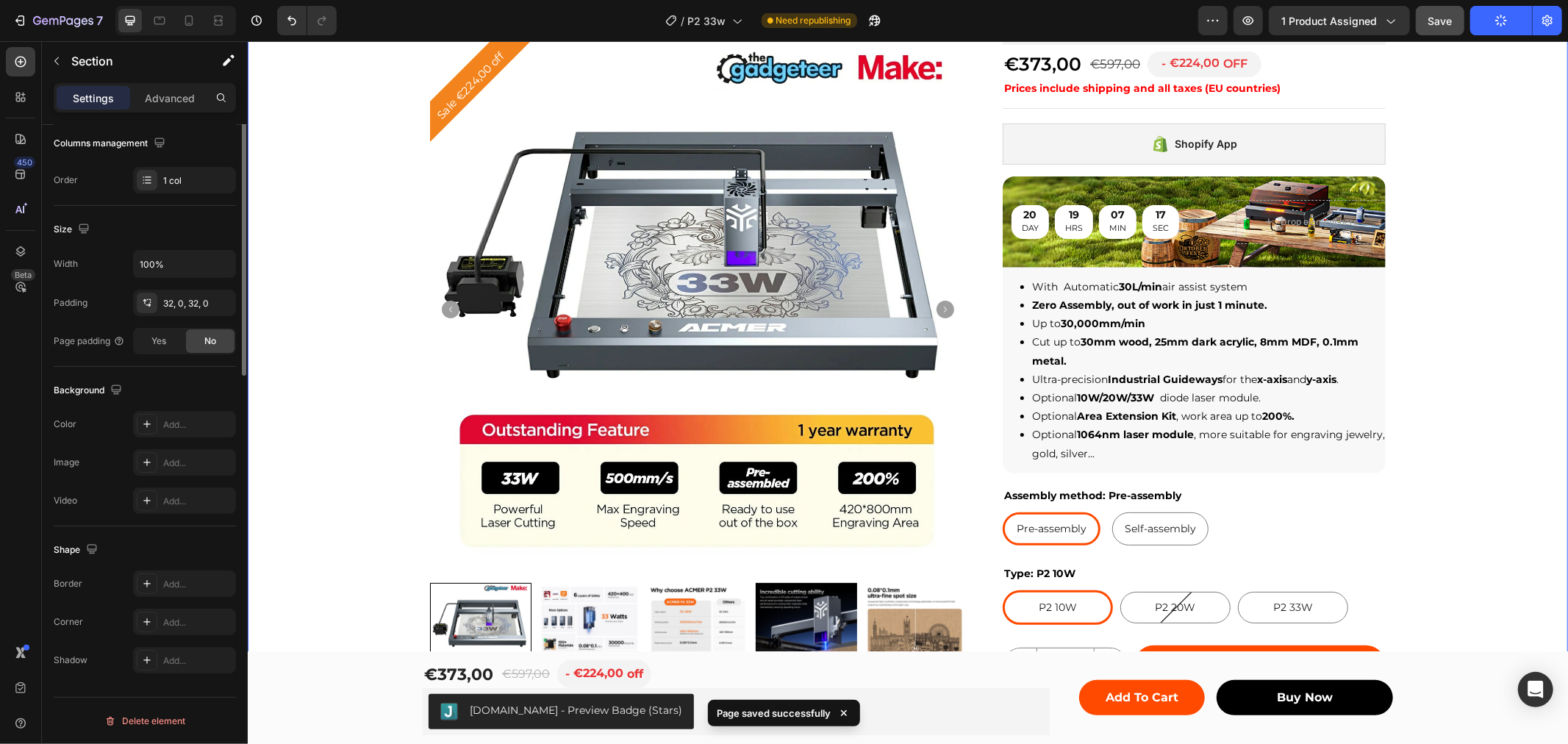
scroll to position [0, 0]
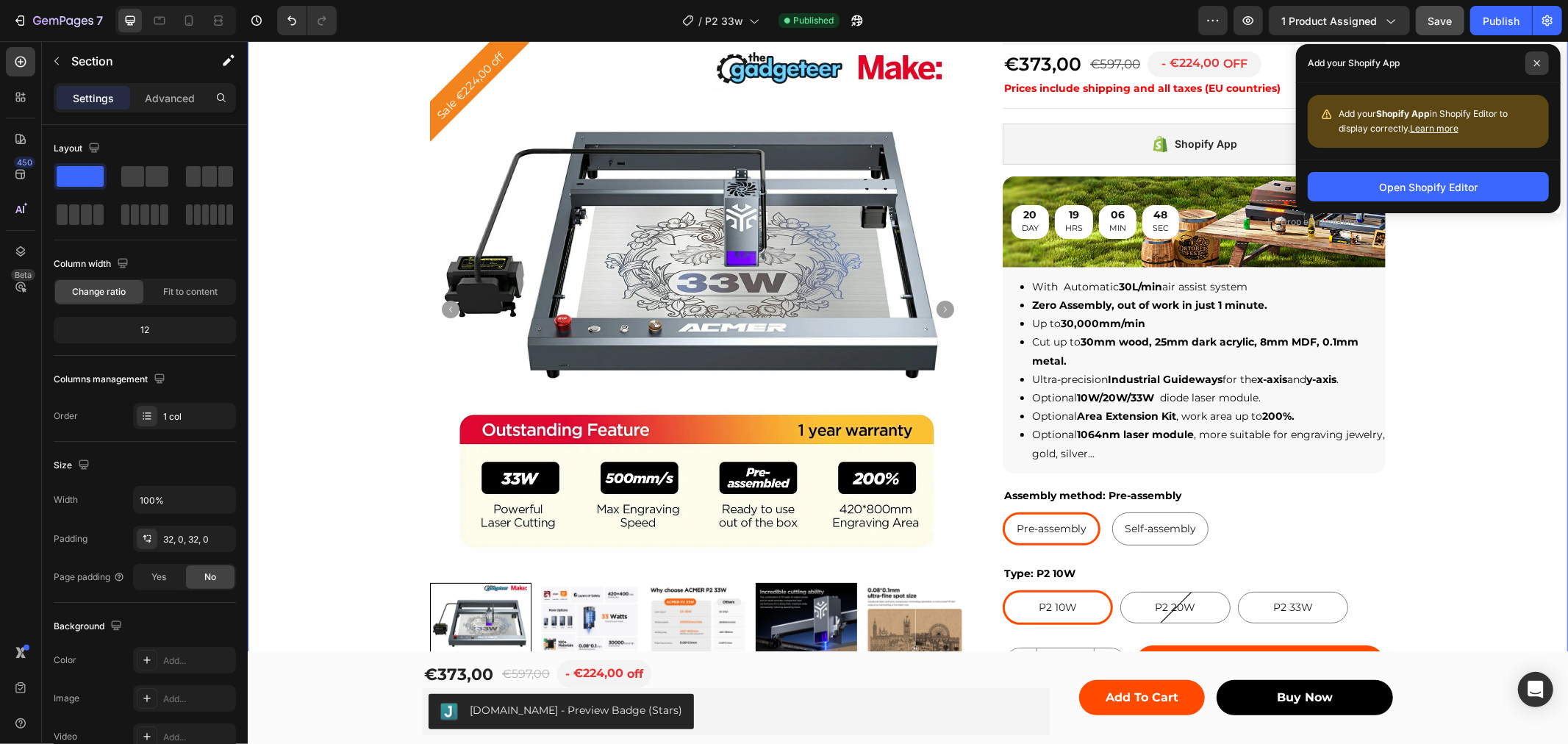
click at [1528, 64] on span at bounding box center [1537, 63] width 23 height 23
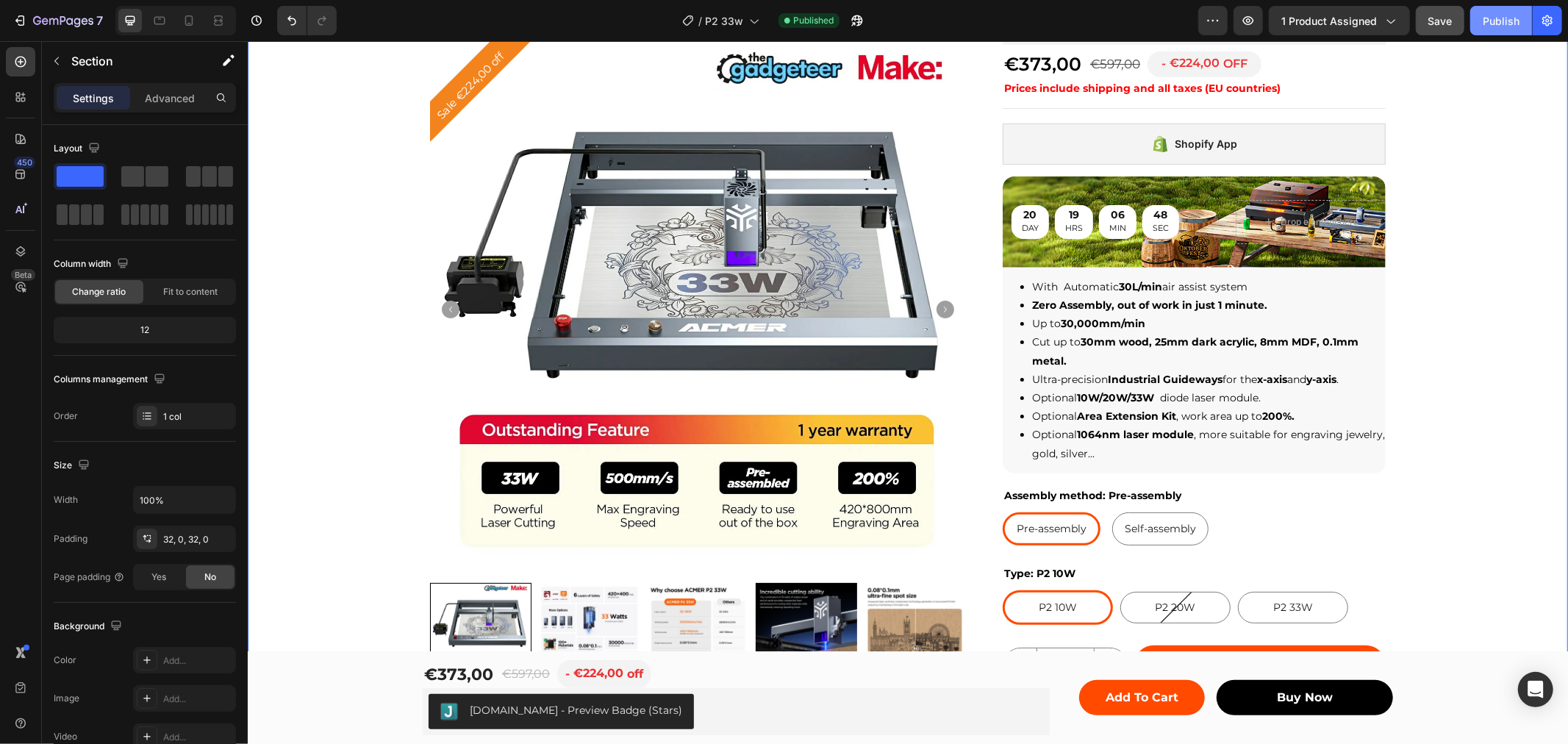
click at [1508, 19] on div "Publish" at bounding box center [1501, 21] width 36 height 16
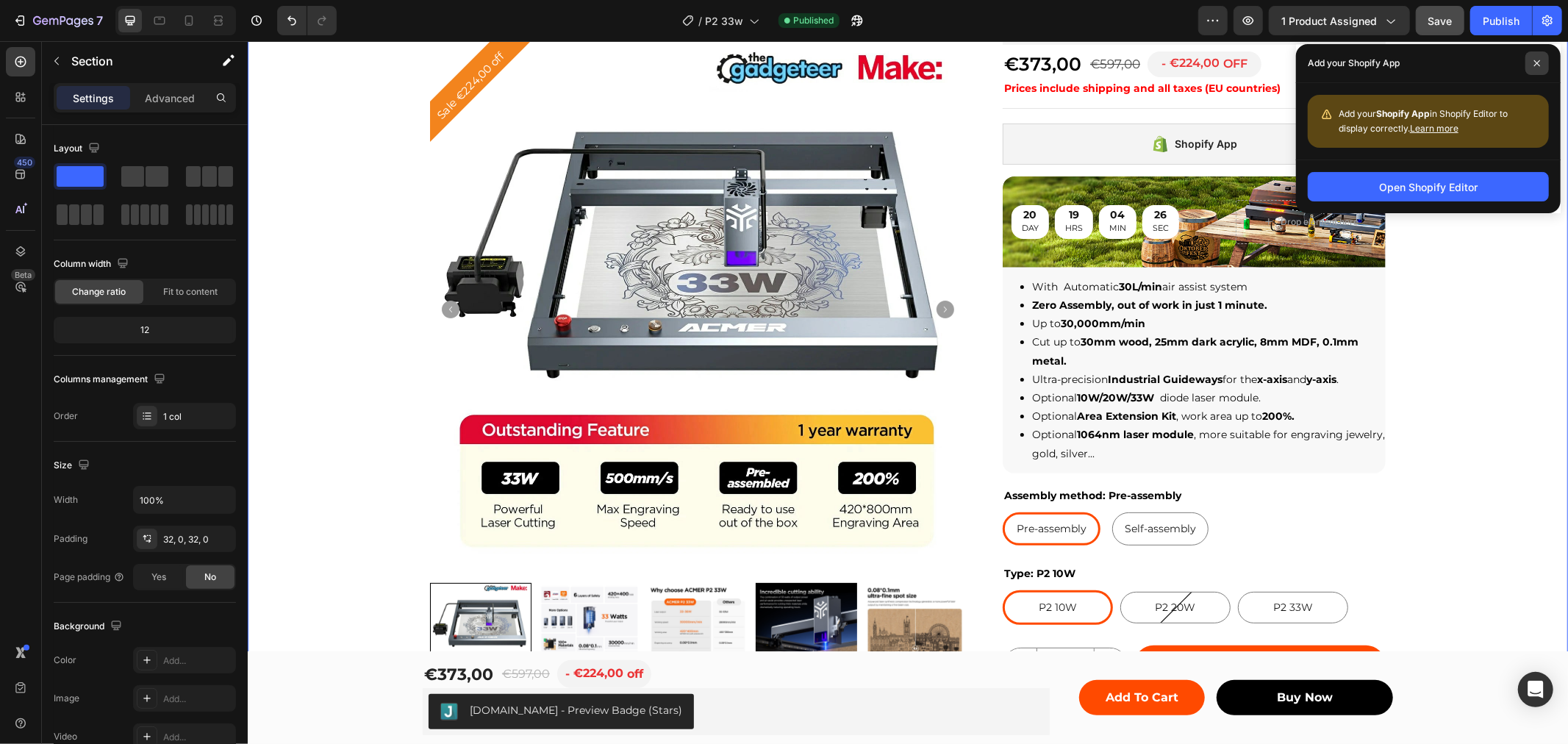
click at [1538, 62] on icon at bounding box center [1538, 63] width 7 height 7
